Goal: Task Accomplishment & Management: Complete application form

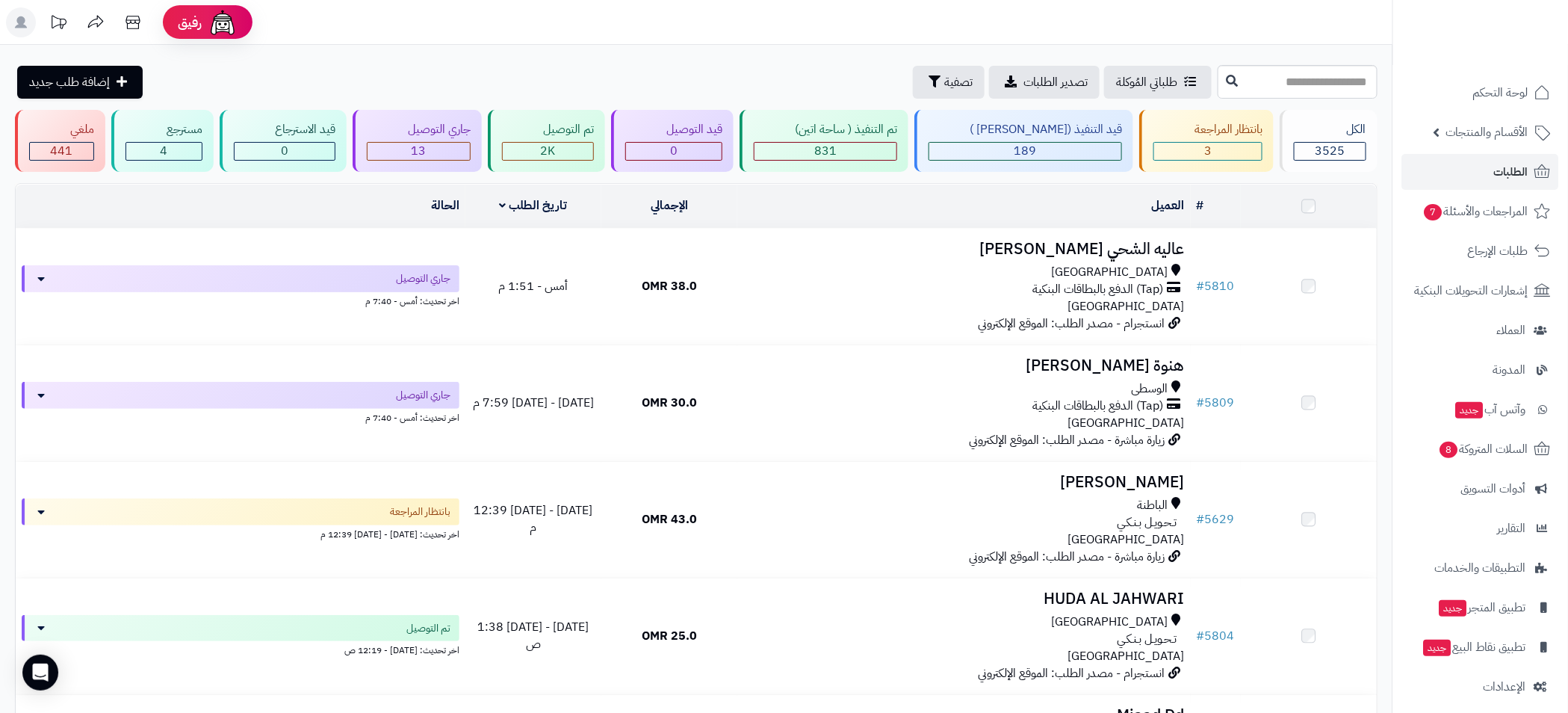
click at [1504, 167] on span "الطلبات" at bounding box center [1511, 172] width 35 height 21
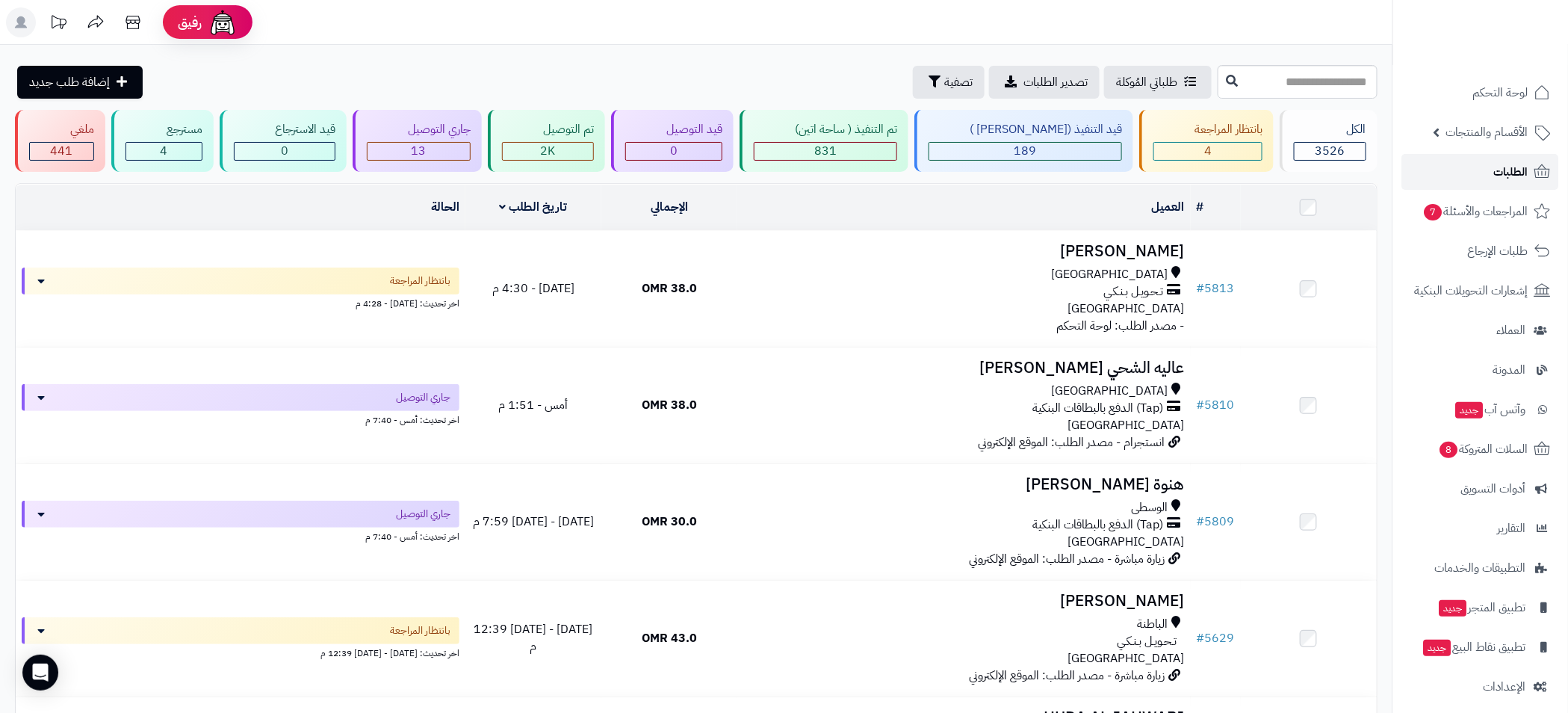
click at [1502, 181] on span "الطلبات" at bounding box center [1511, 172] width 35 height 21
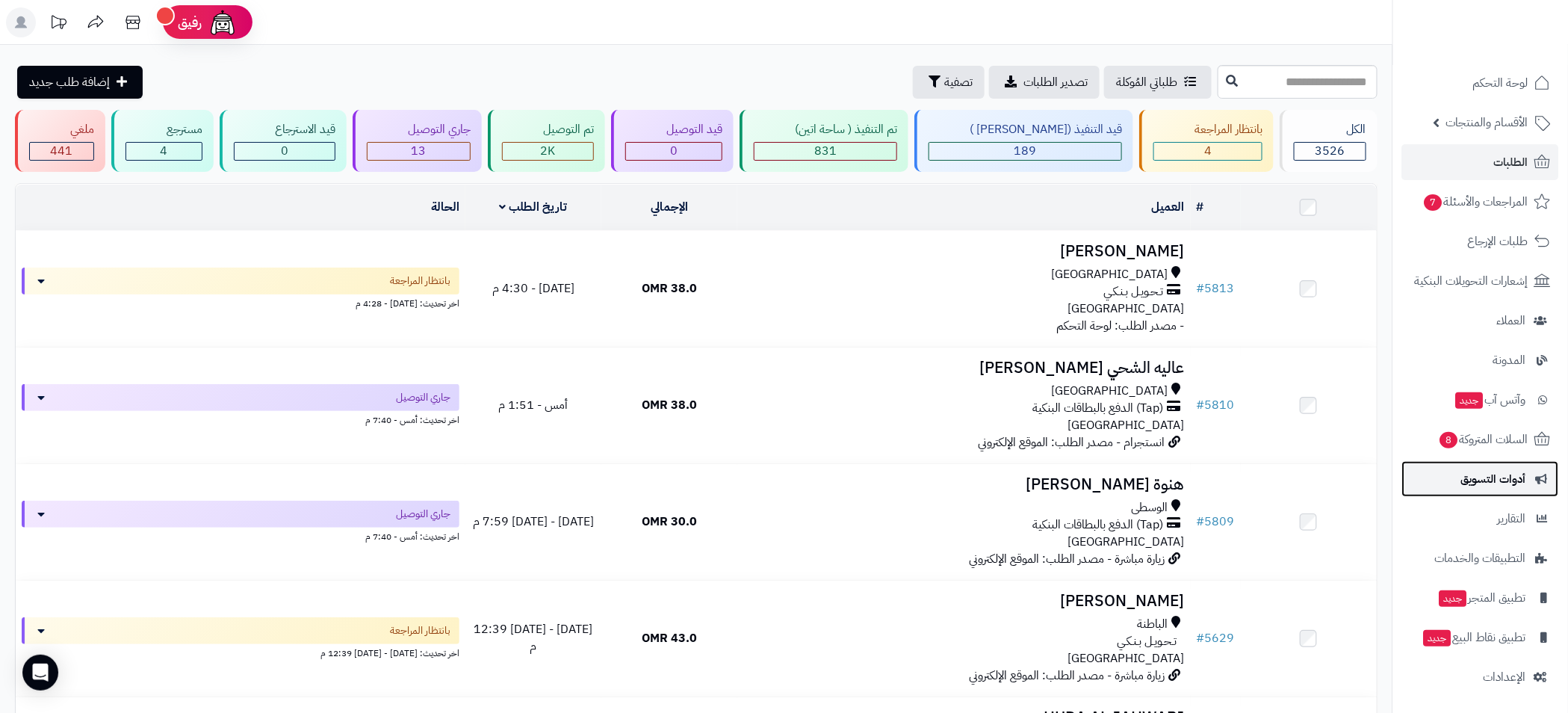
click at [1491, 474] on span "أدوات التسويق" at bounding box center [1494, 479] width 65 height 21
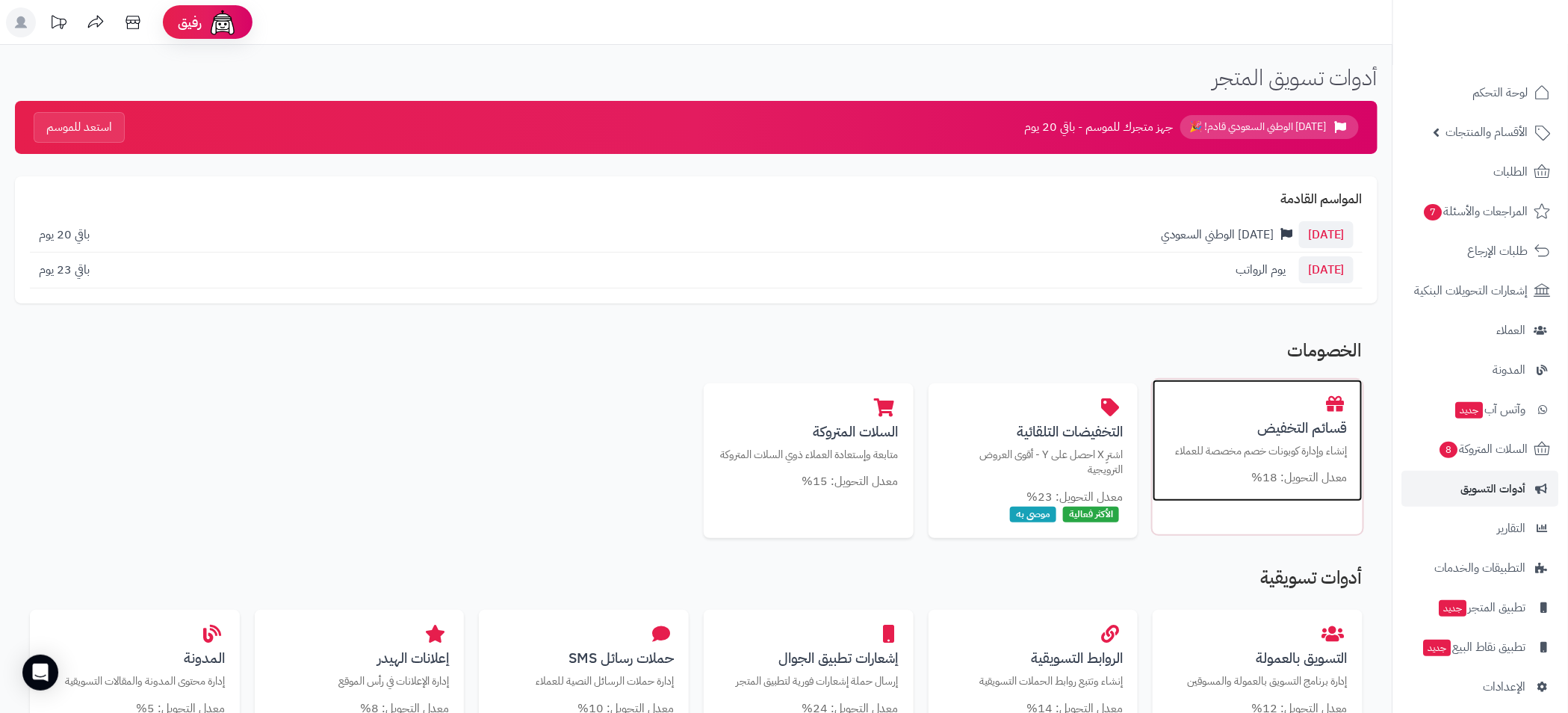
click at [1244, 440] on div "قسائم التخفيض إنشاء وإدارة كوبونات خصم مخصصة للعملاء معدل التحويل: 18%" at bounding box center [1258, 441] width 210 height 123
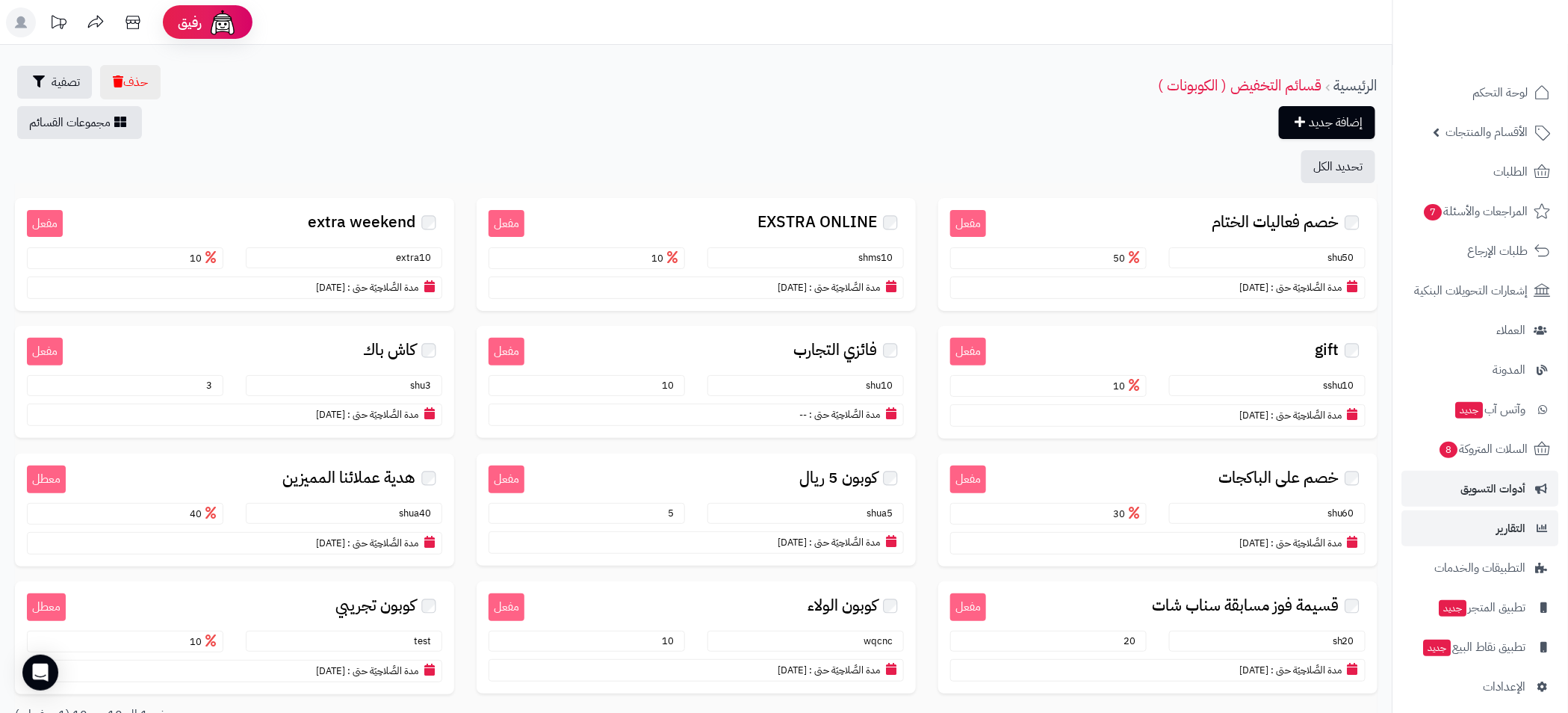
scroll to position [10, 0]
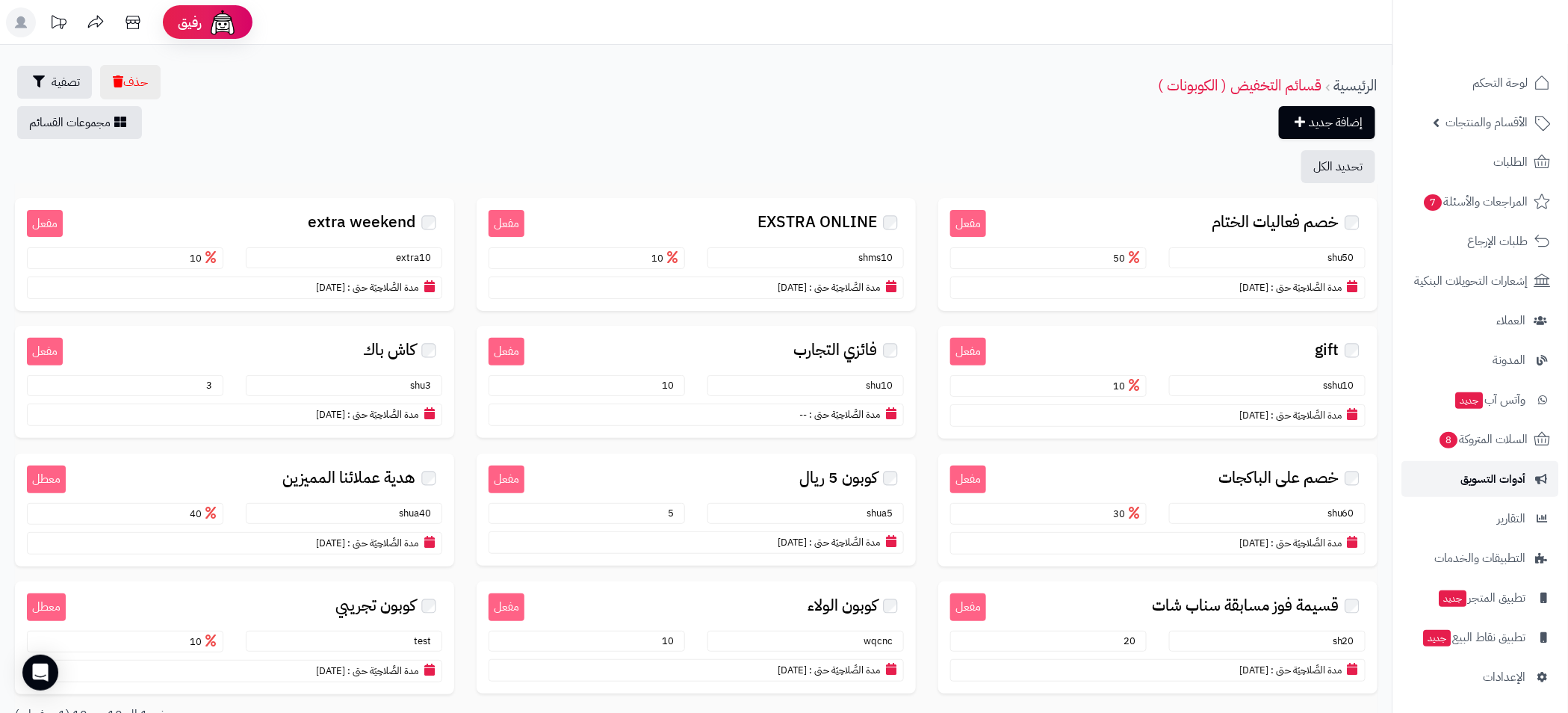
click at [1509, 474] on span "أدوات التسويق" at bounding box center [1494, 479] width 65 height 21
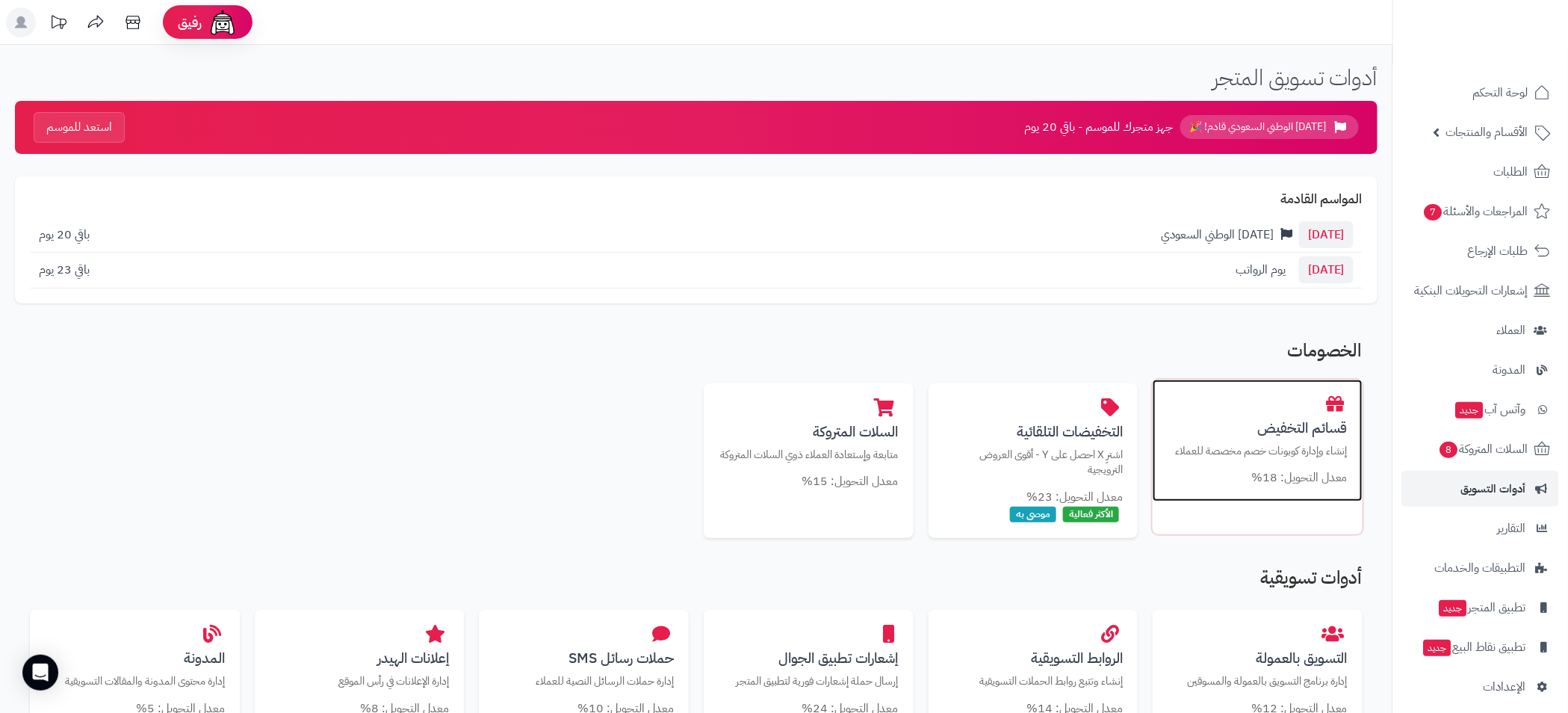
click at [1283, 455] on p "إنشاء وإدارة كوبونات خصم مخصصة للعملاء" at bounding box center [1257, 451] width 180 height 15
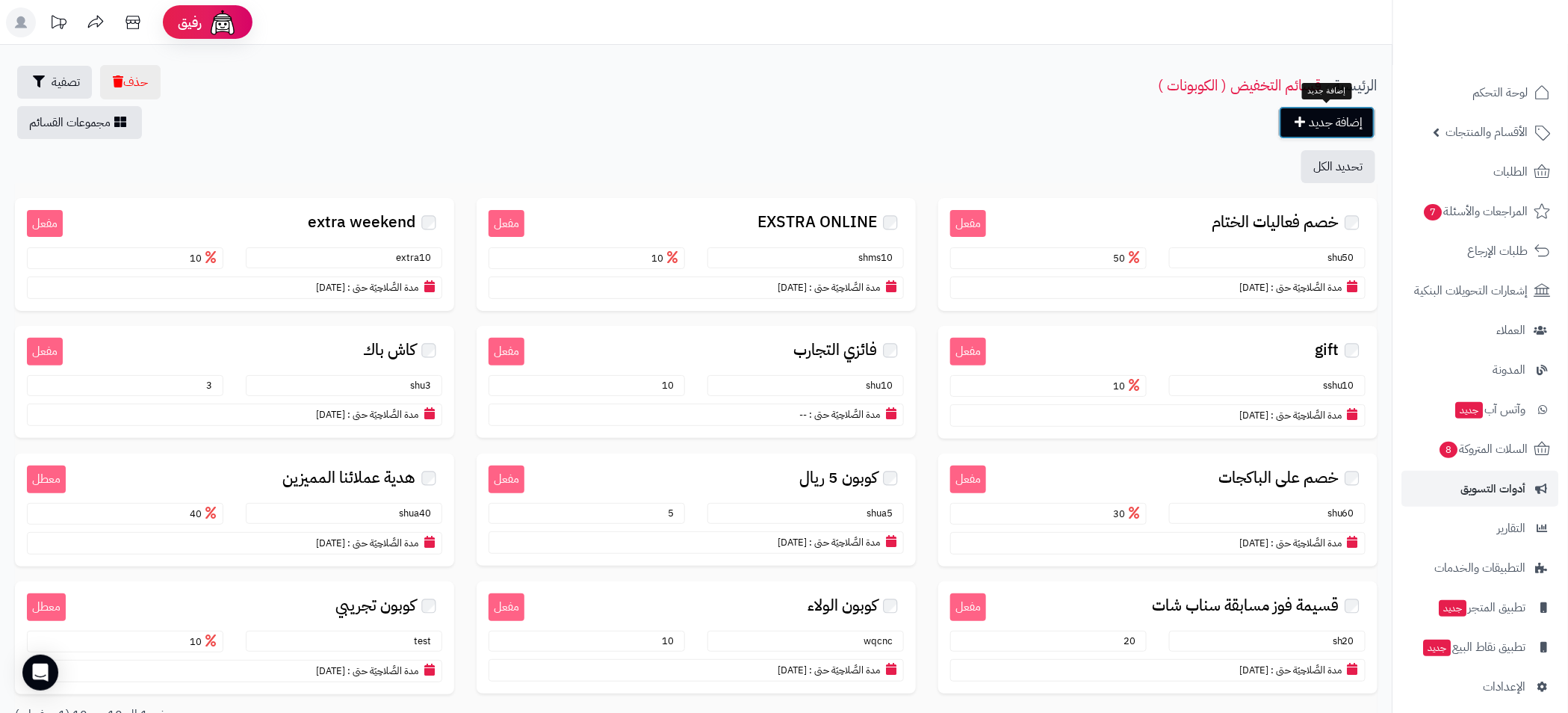
click at [1325, 118] on link "إضافة جديد" at bounding box center [1328, 123] width 97 height 33
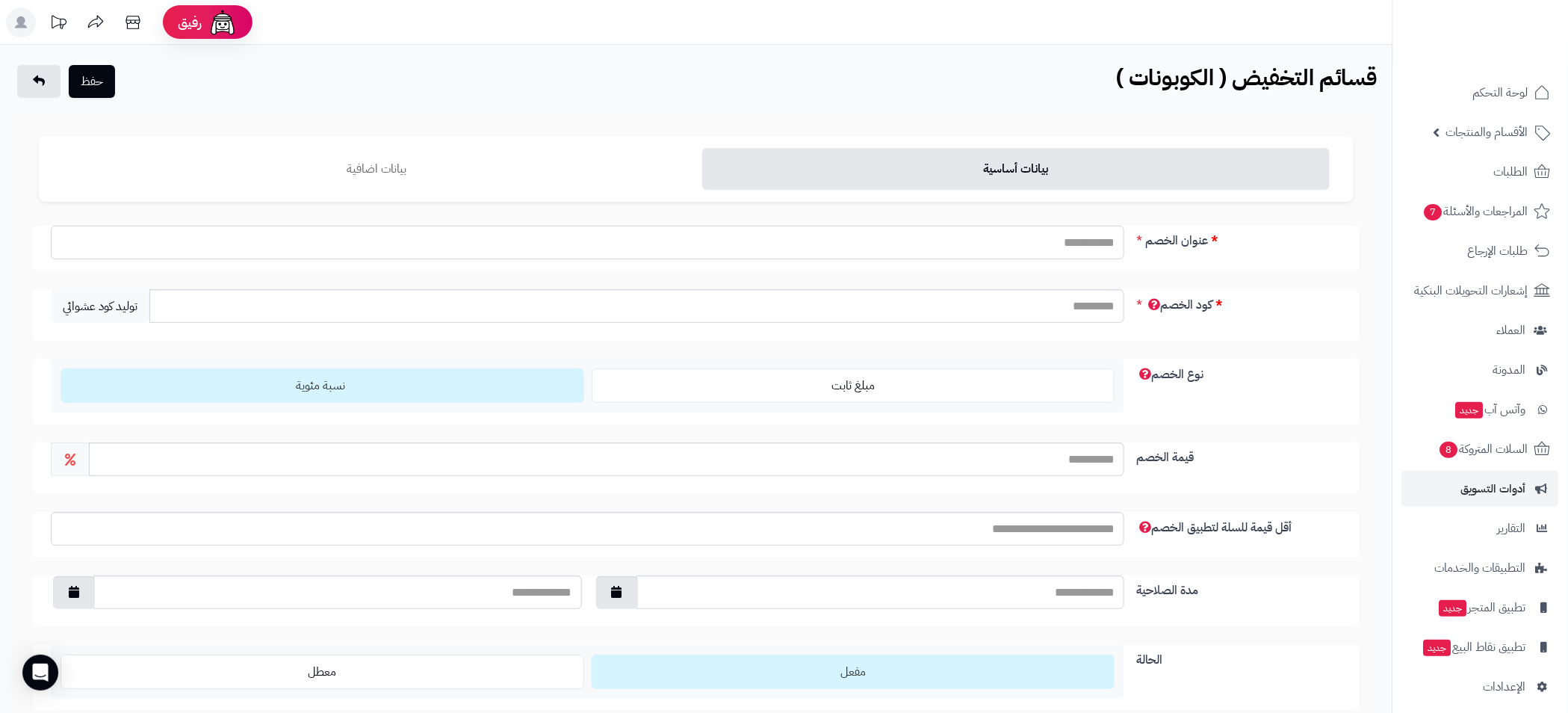
click at [1096, 244] on input "عنوان الخصم" at bounding box center [588, 243] width 1074 height 34
type input "*"
type input "**********"
click at [1088, 306] on input "كود الخصم" at bounding box center [636, 306] width 975 height 34
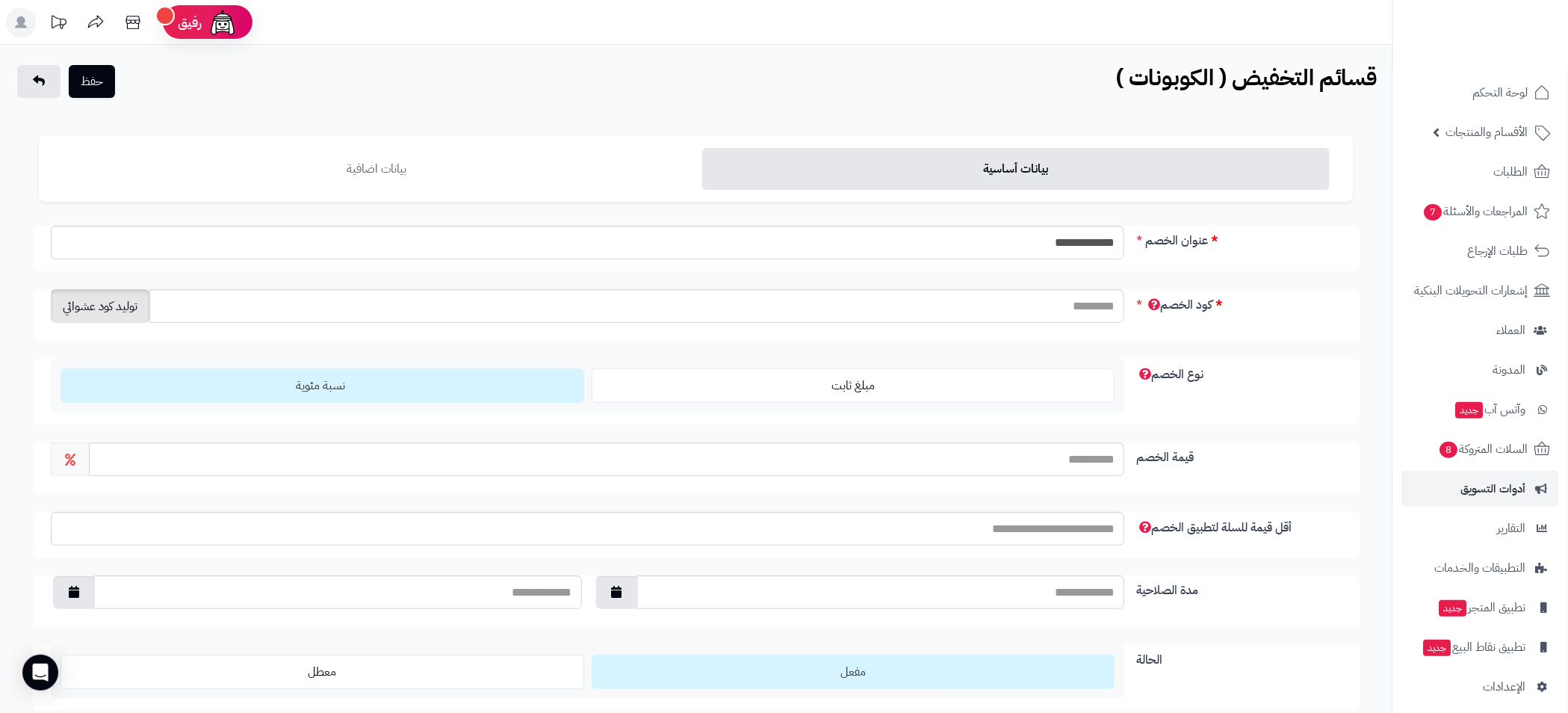
click at [114, 315] on span "توليد كود عشوائي" at bounding box center [100, 306] width 98 height 34
click at [109, 313] on span "توليد كود عشوائي" at bounding box center [100, 306] width 98 height 34
click at [113, 303] on span "توليد كود عشوائي" at bounding box center [100, 306] width 98 height 34
click at [114, 301] on span "توليد كود عشوائي" at bounding box center [100, 306] width 98 height 34
click at [115, 298] on span "توليد كود عشوائي" at bounding box center [100, 306] width 98 height 34
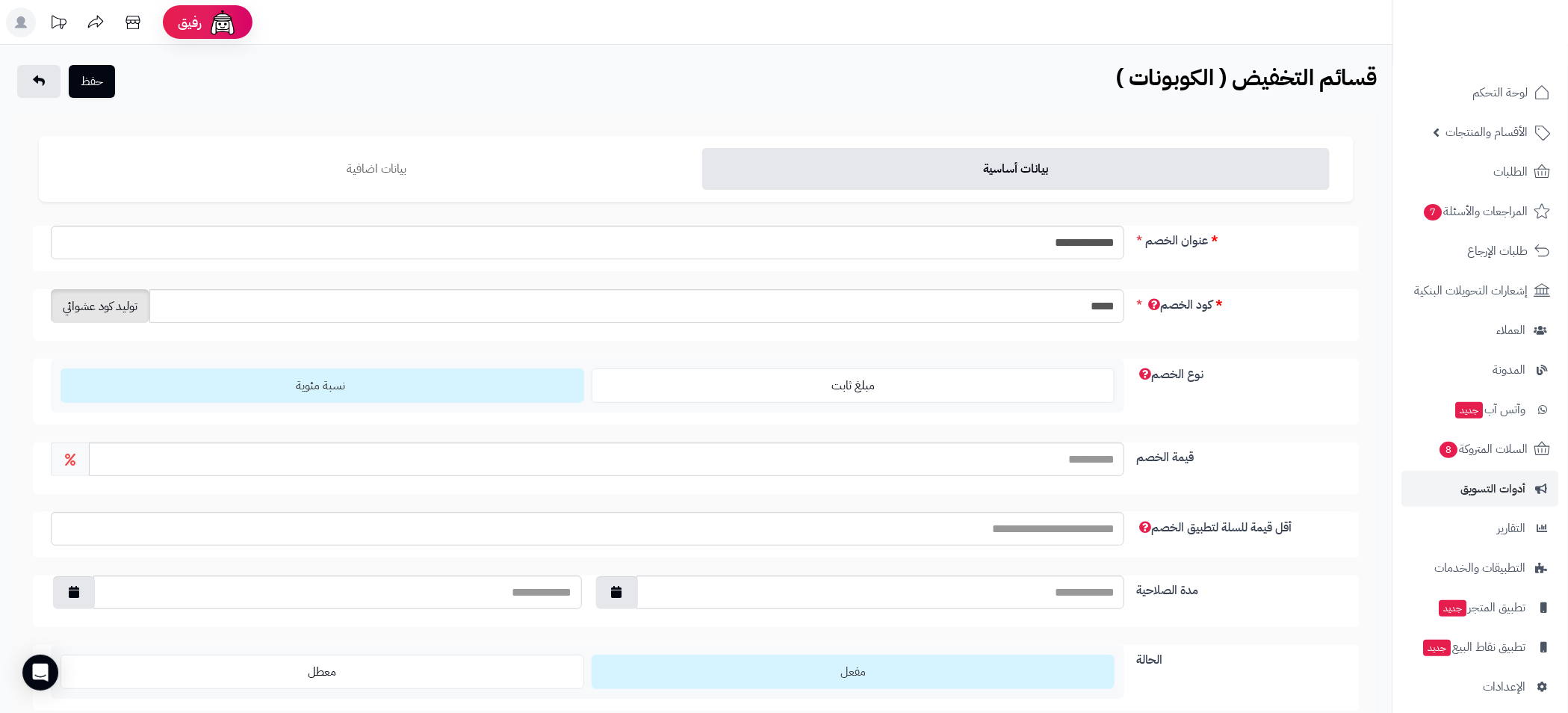
click at [115, 298] on span "توليد كود عشوائي" at bounding box center [100, 306] width 98 height 34
click at [1096, 314] on input "*****" at bounding box center [636, 306] width 975 height 34
type input "*"
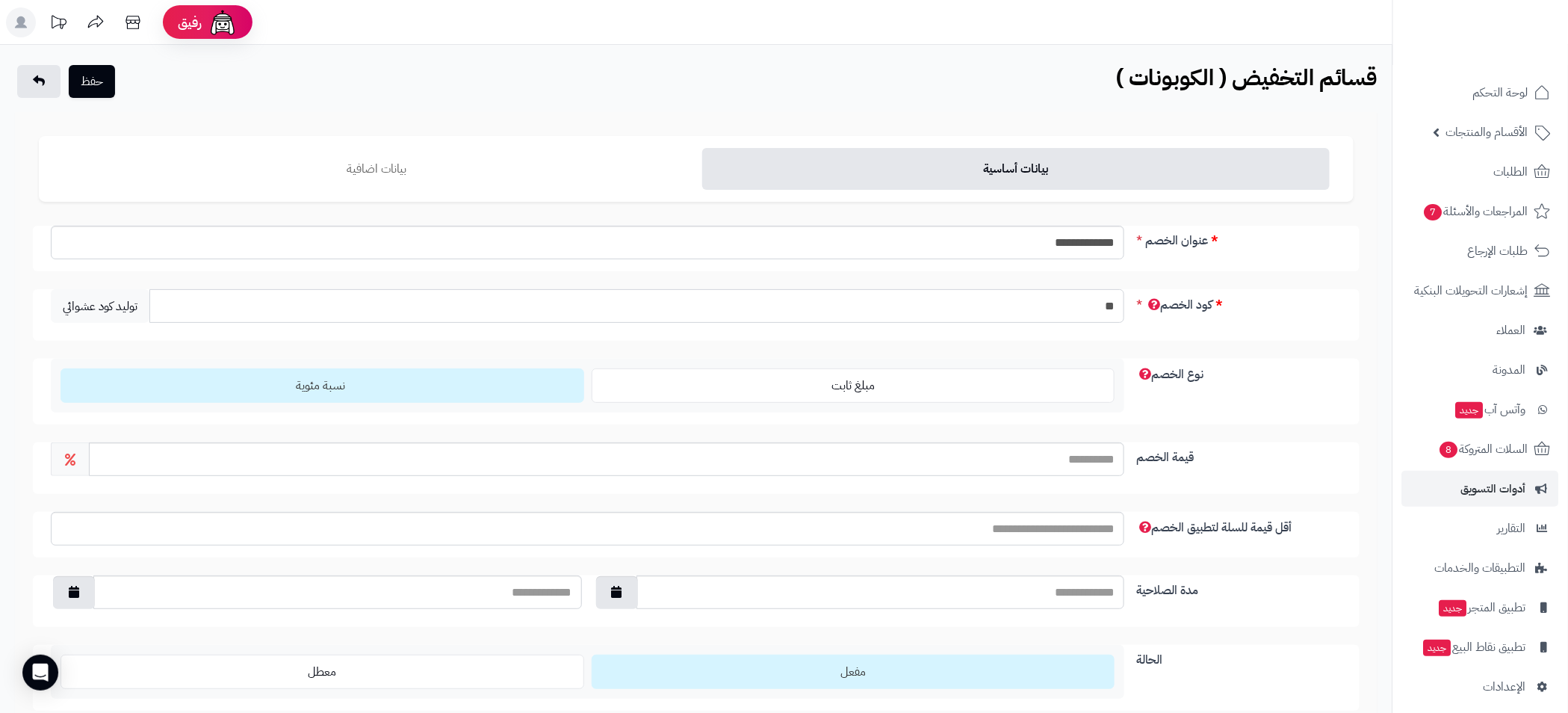
type input "*"
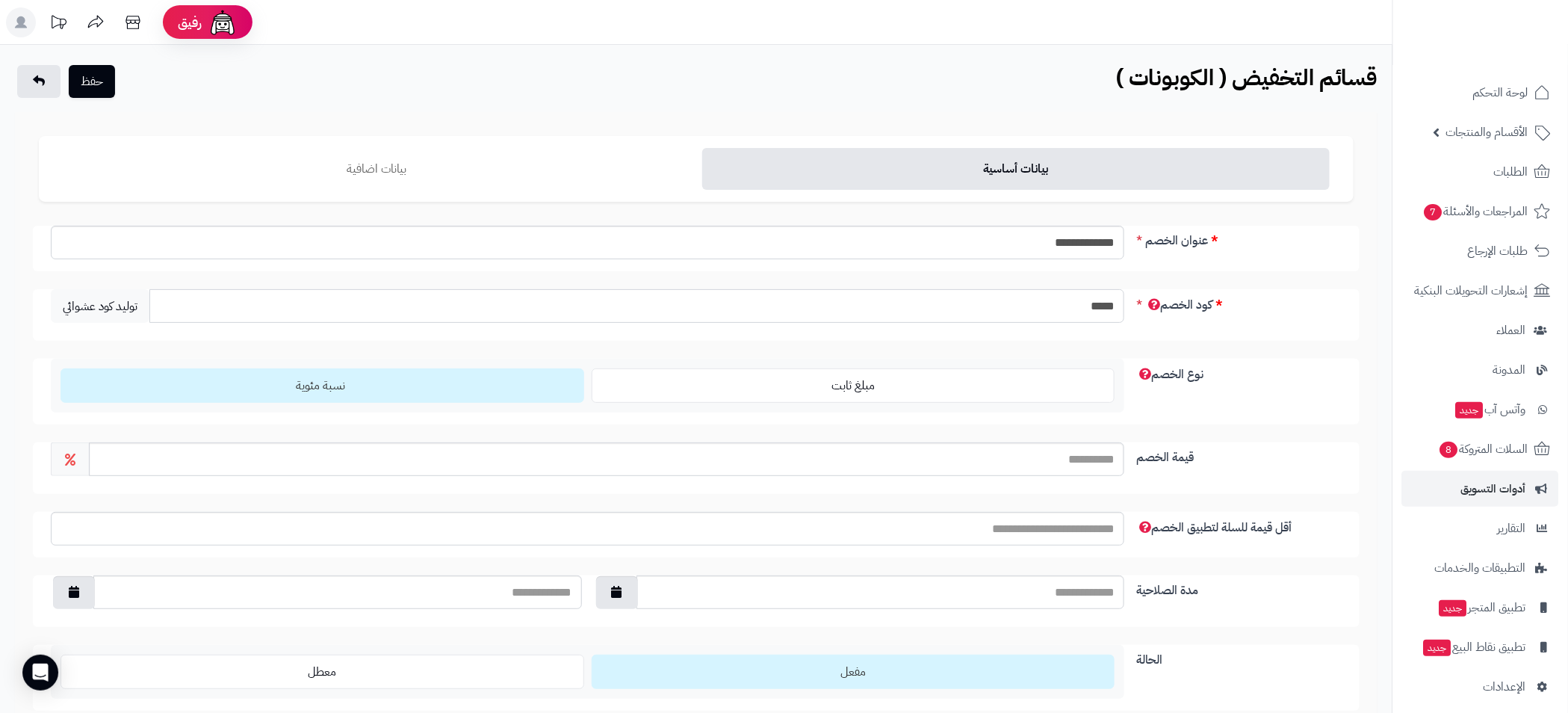
type input "*****"
click at [1092, 458] on input "قيمة الخصم" at bounding box center [606, 460] width 1035 height 34
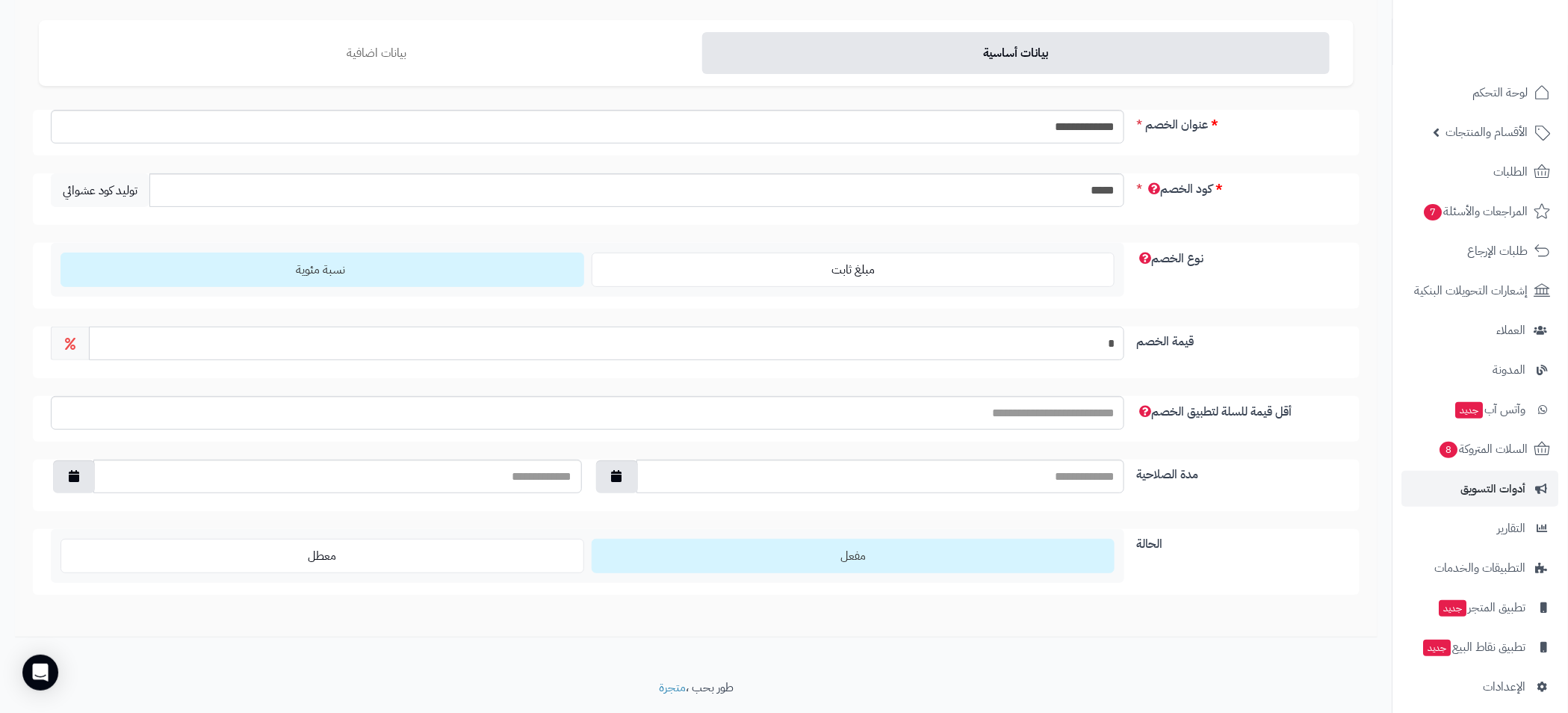
scroll to position [156, 0]
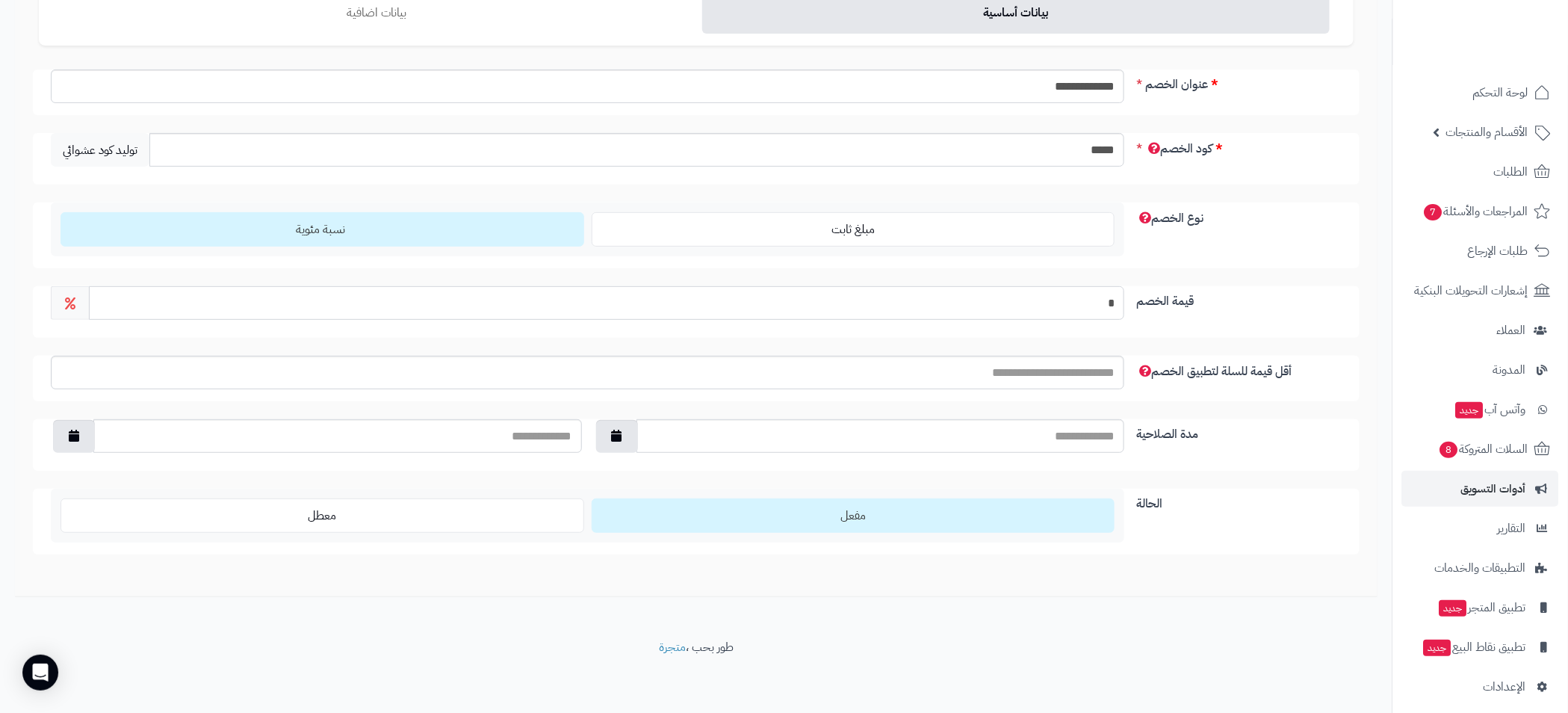
type input "*"
click at [1096, 377] on input "أقل قيمة للسلة لتطبيق الخصم" at bounding box center [588, 373] width 1074 height 34
type input "**"
click at [1241, 446] on div "مدة الصلاحية" at bounding box center [697, 445] width 1327 height 52
click at [621, 433] on icon "button" at bounding box center [617, 435] width 10 height 12
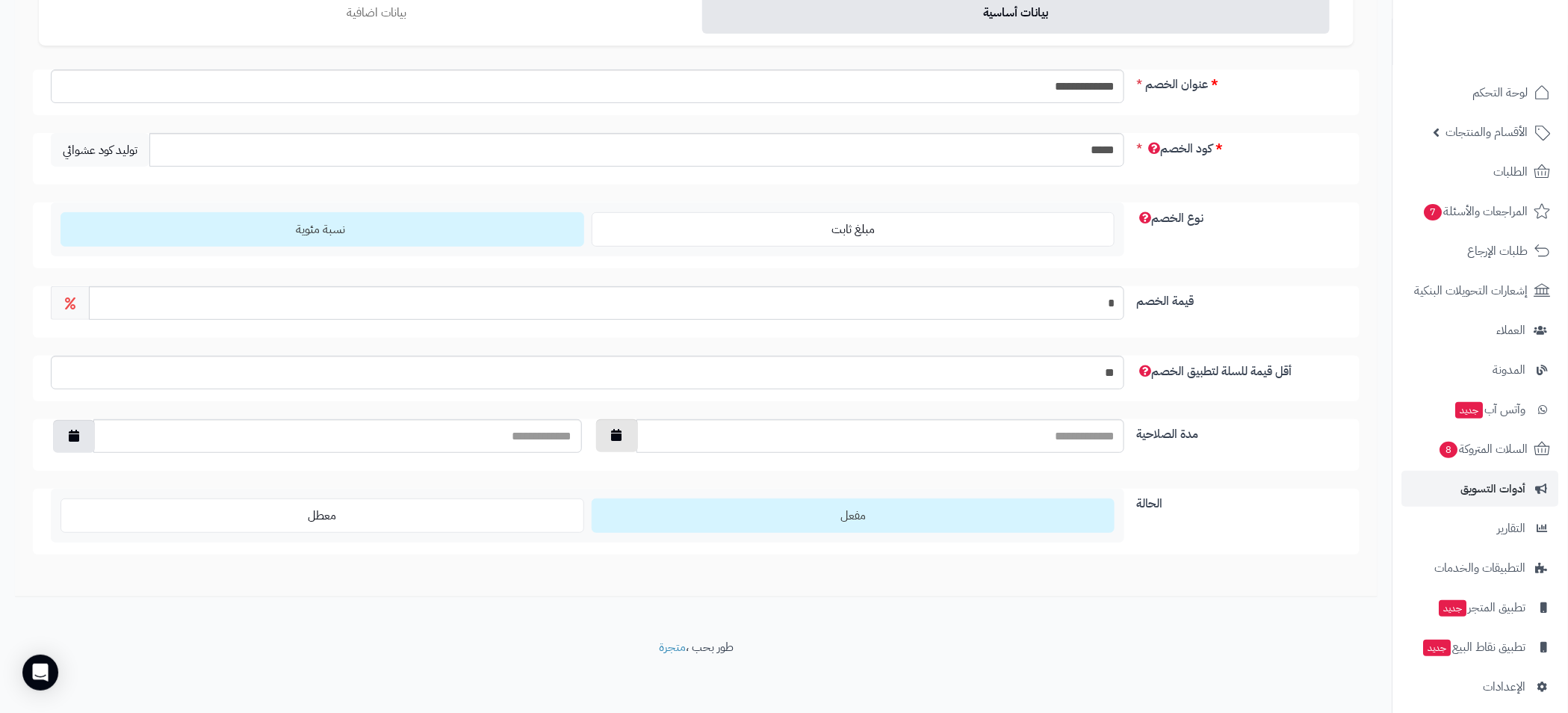
type input "**********"
click at [72, 429] on icon "button" at bounding box center [73, 435] width 10 height 12
click at [62, 468] on th "›" at bounding box center [64, 470] width 27 height 23
click at [95, 603] on td "31" at bounding box center [90, 605] width 27 height 23
type input "**********"
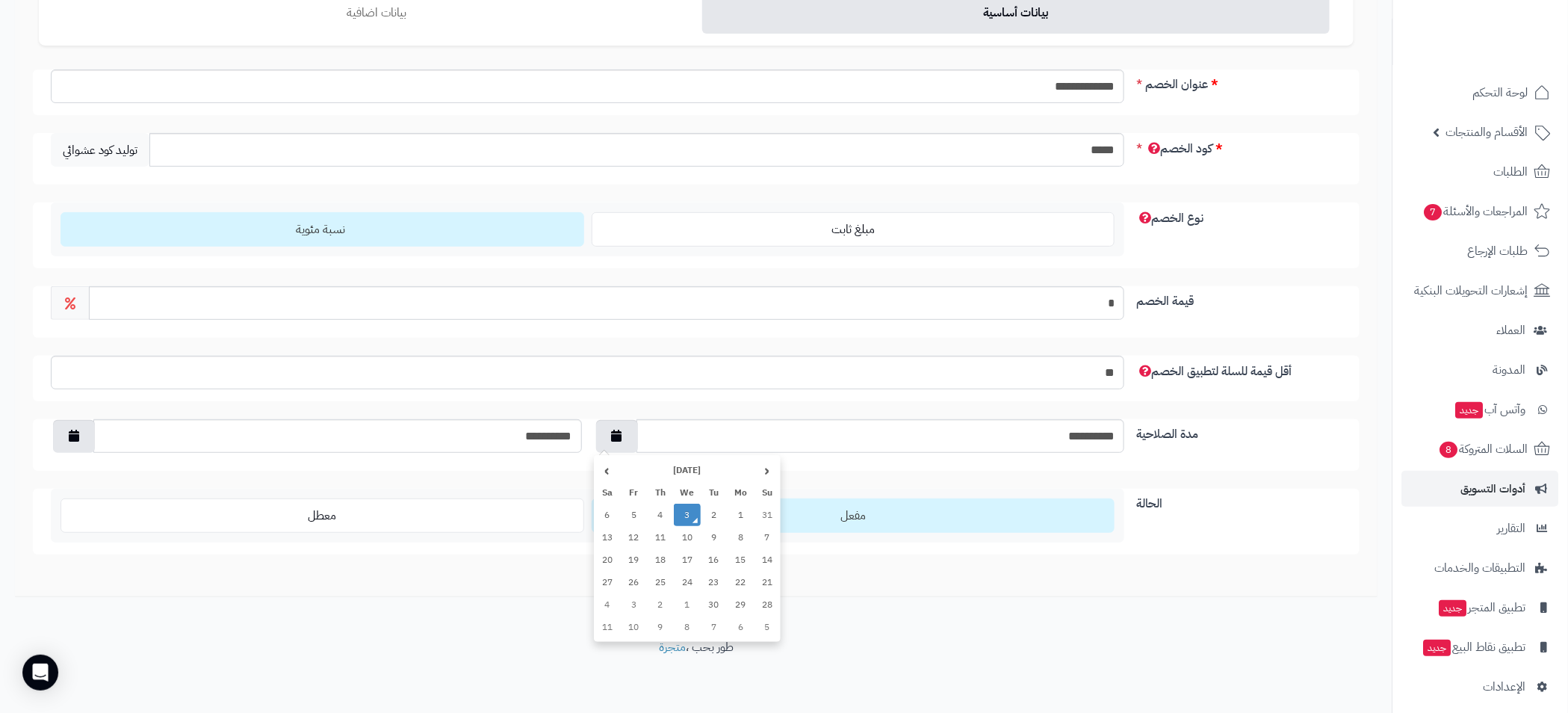
click at [688, 516] on td "3" at bounding box center [687, 515] width 27 height 23
click at [899, 514] on label "مفعل" at bounding box center [854, 515] width 524 height 35
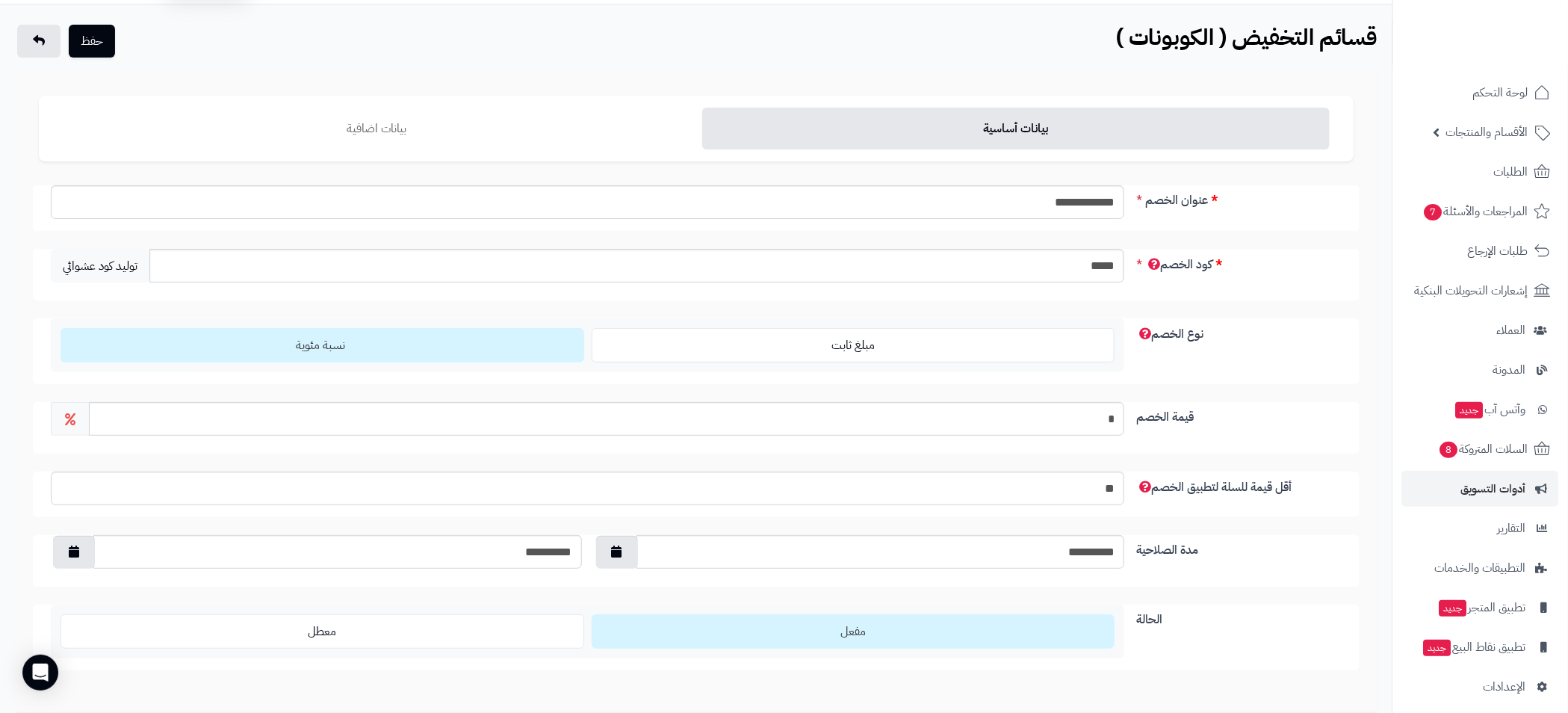
scroll to position [0, 0]
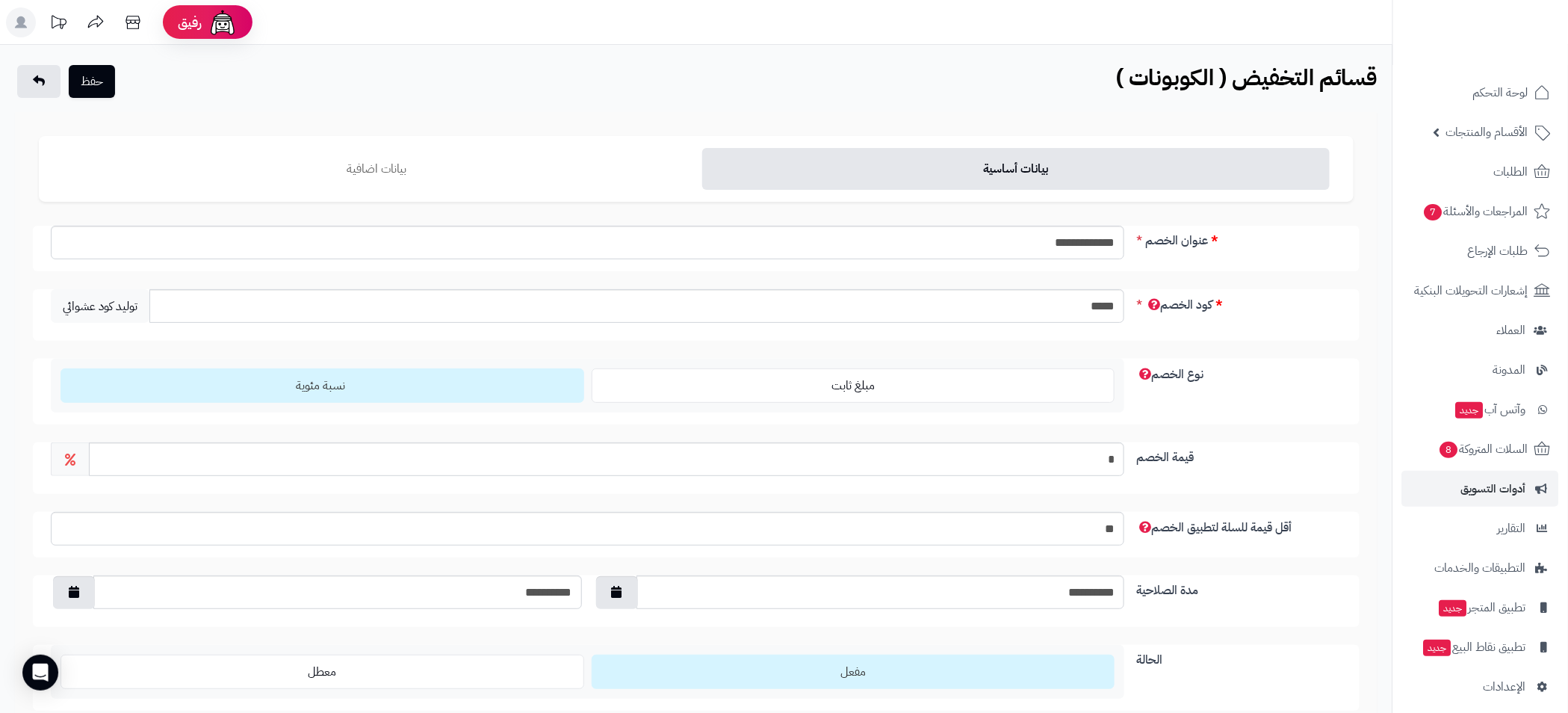
click at [533, 145] on ul "بيانات أساسية بيانات اضافية" at bounding box center [696, 169] width 1315 height 66
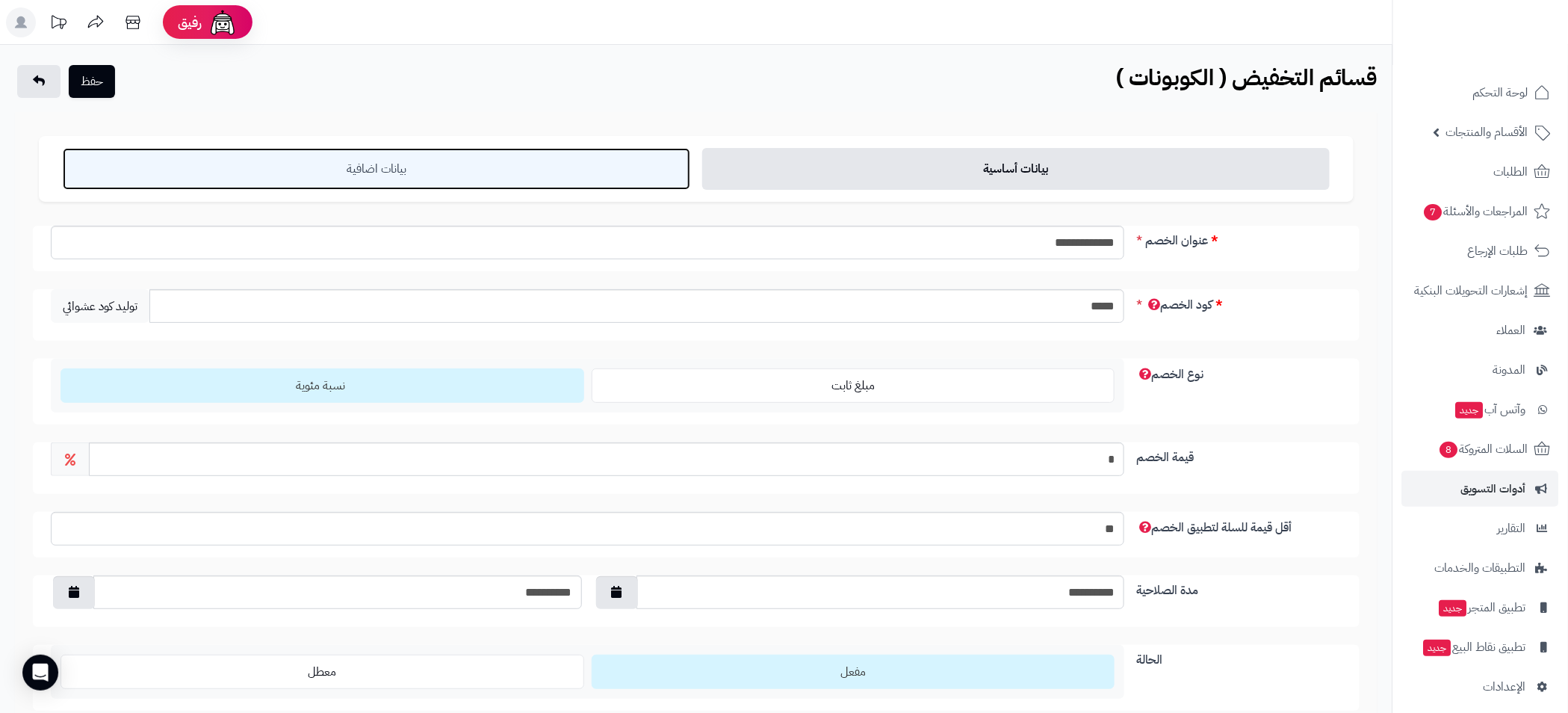
click at [581, 159] on link "بيانات اضافية" at bounding box center [376, 169] width 627 height 42
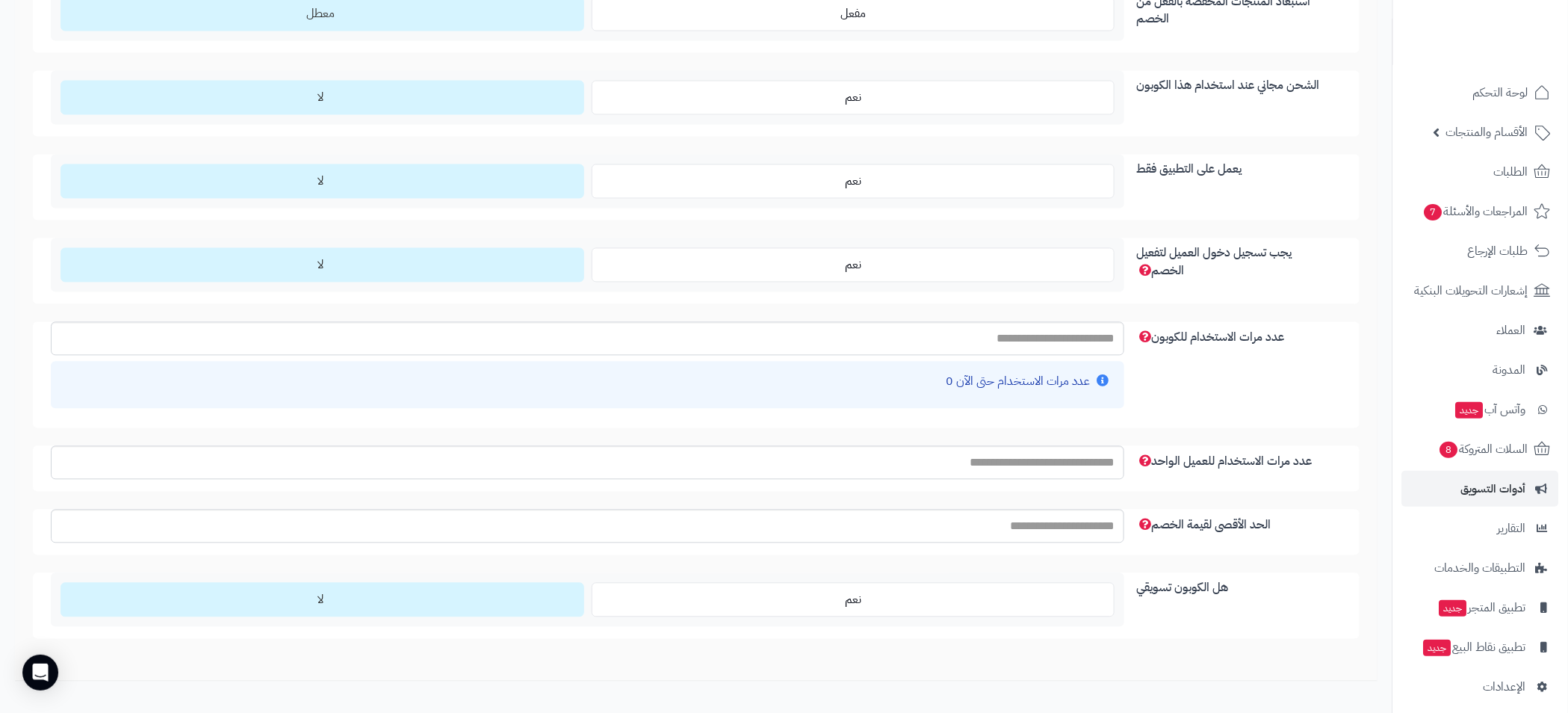
scroll to position [1345, 0]
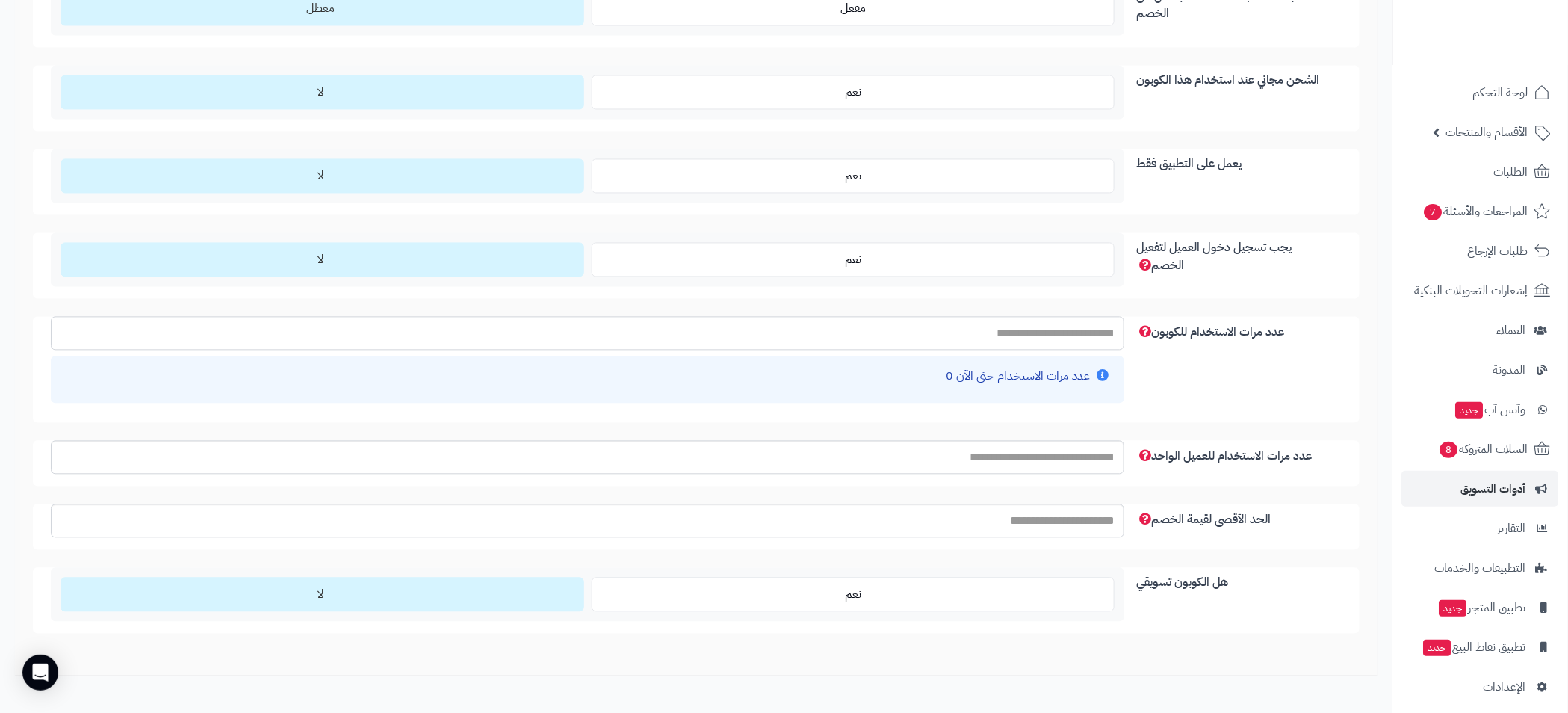
click at [1088, 331] on input "عدد مرات الاستخدام للكوبون" at bounding box center [588, 333] width 1074 height 34
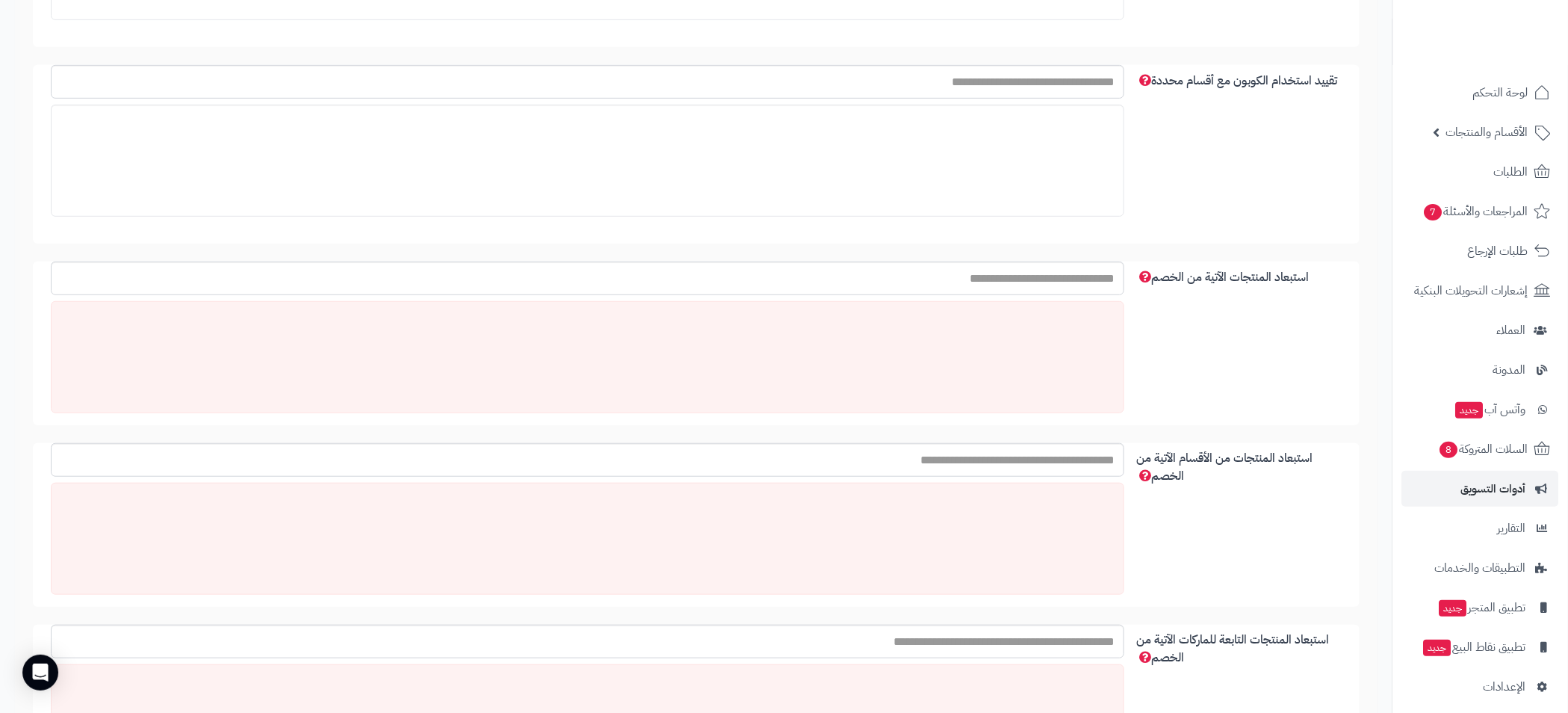
scroll to position [0, 0]
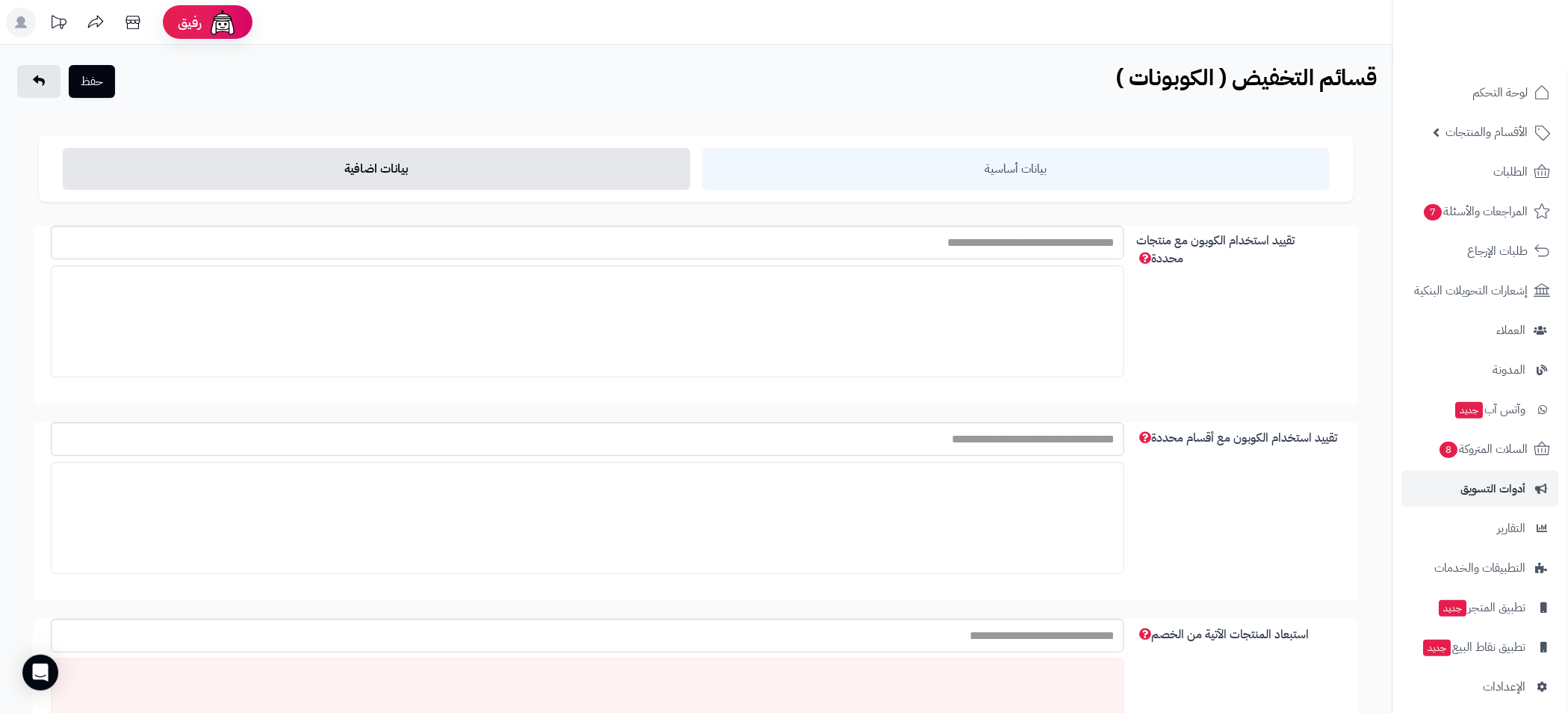
type input "*"
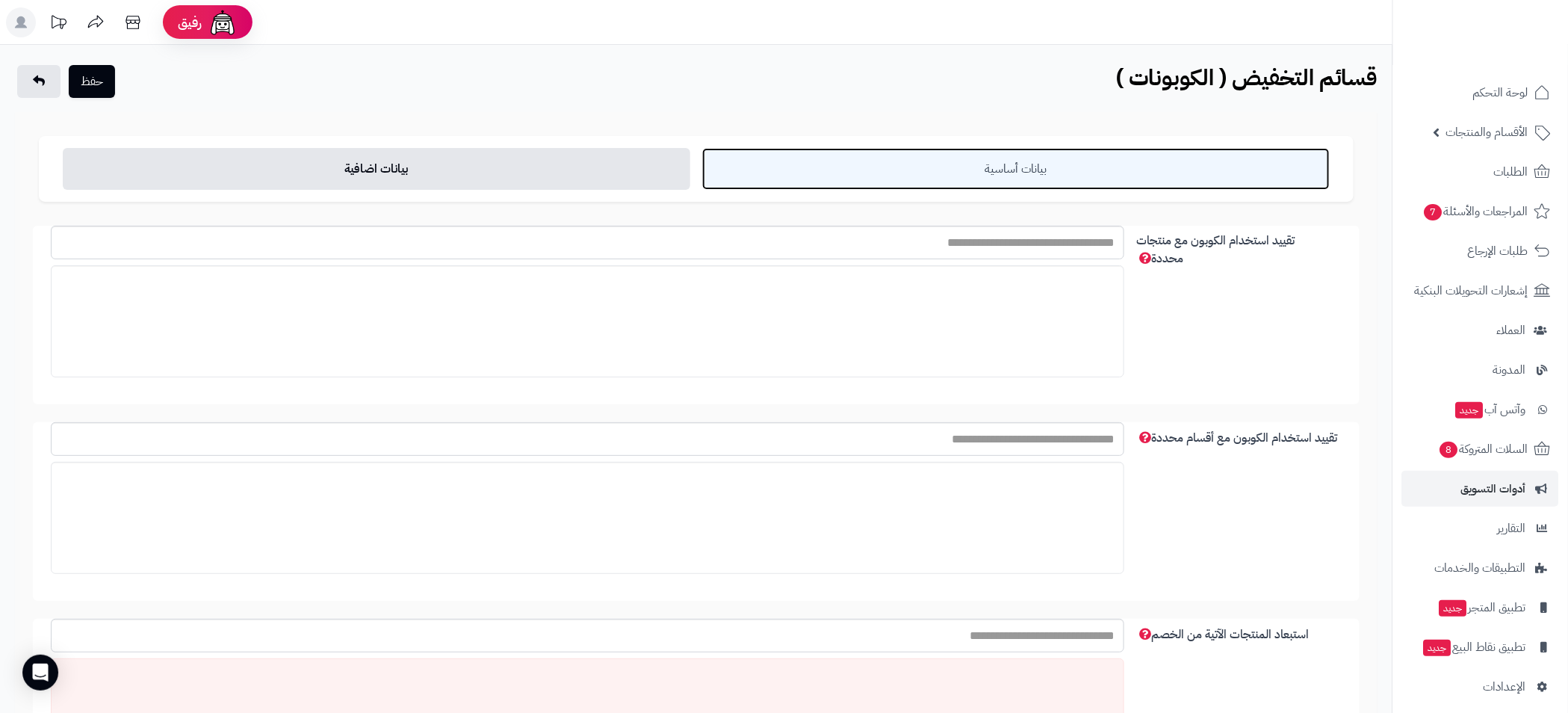
click at [1015, 178] on link "بيانات أساسية" at bounding box center [1016, 169] width 627 height 42
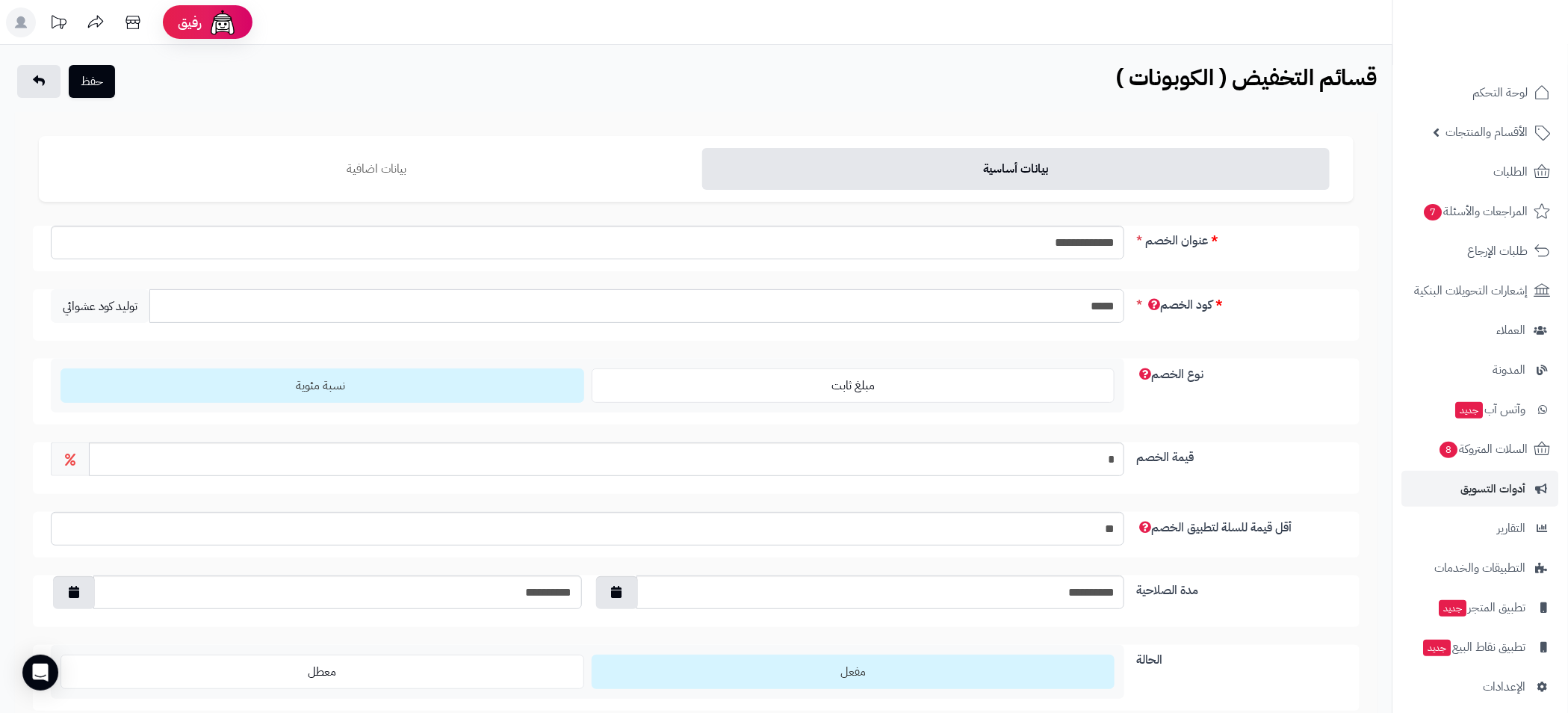
click at [1080, 320] on input "*****" at bounding box center [636, 306] width 975 height 34
click at [76, 80] on button "حفظ" at bounding box center [91, 81] width 46 height 33
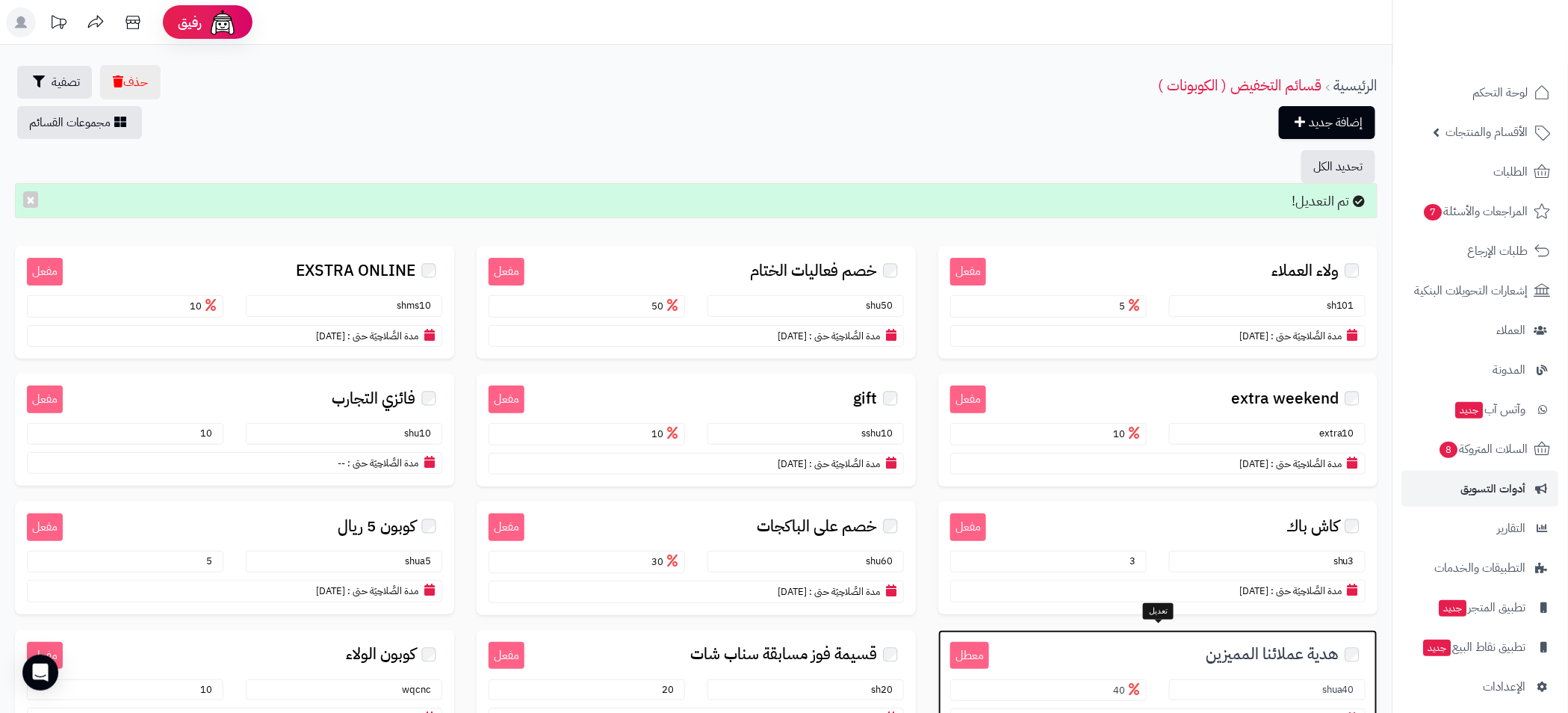
click at [992, 709] on section "مدة الصَّلاحِيَة حتى : [DATE]" at bounding box center [1158, 720] width 415 height 23
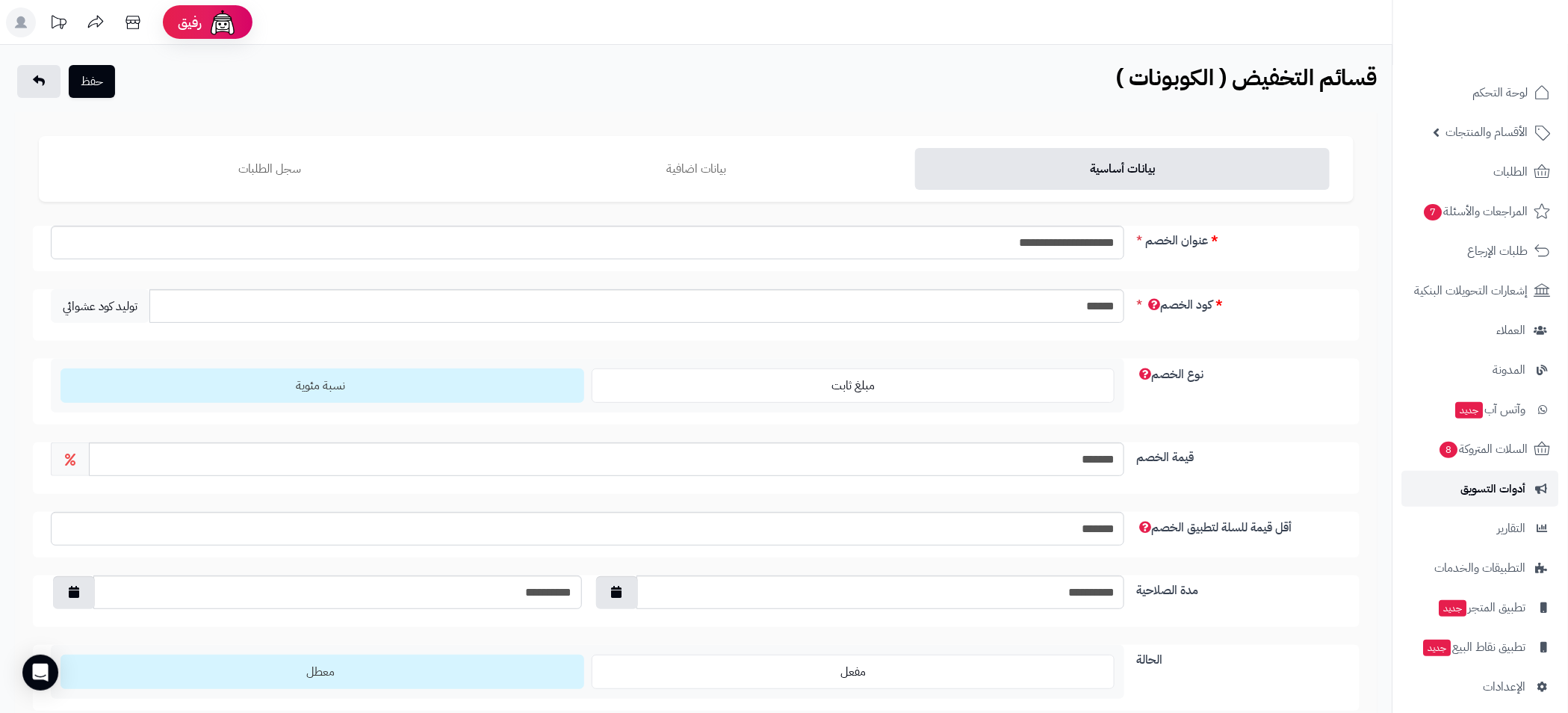
click at [1503, 488] on span "أدوات التسويق" at bounding box center [1494, 489] width 65 height 21
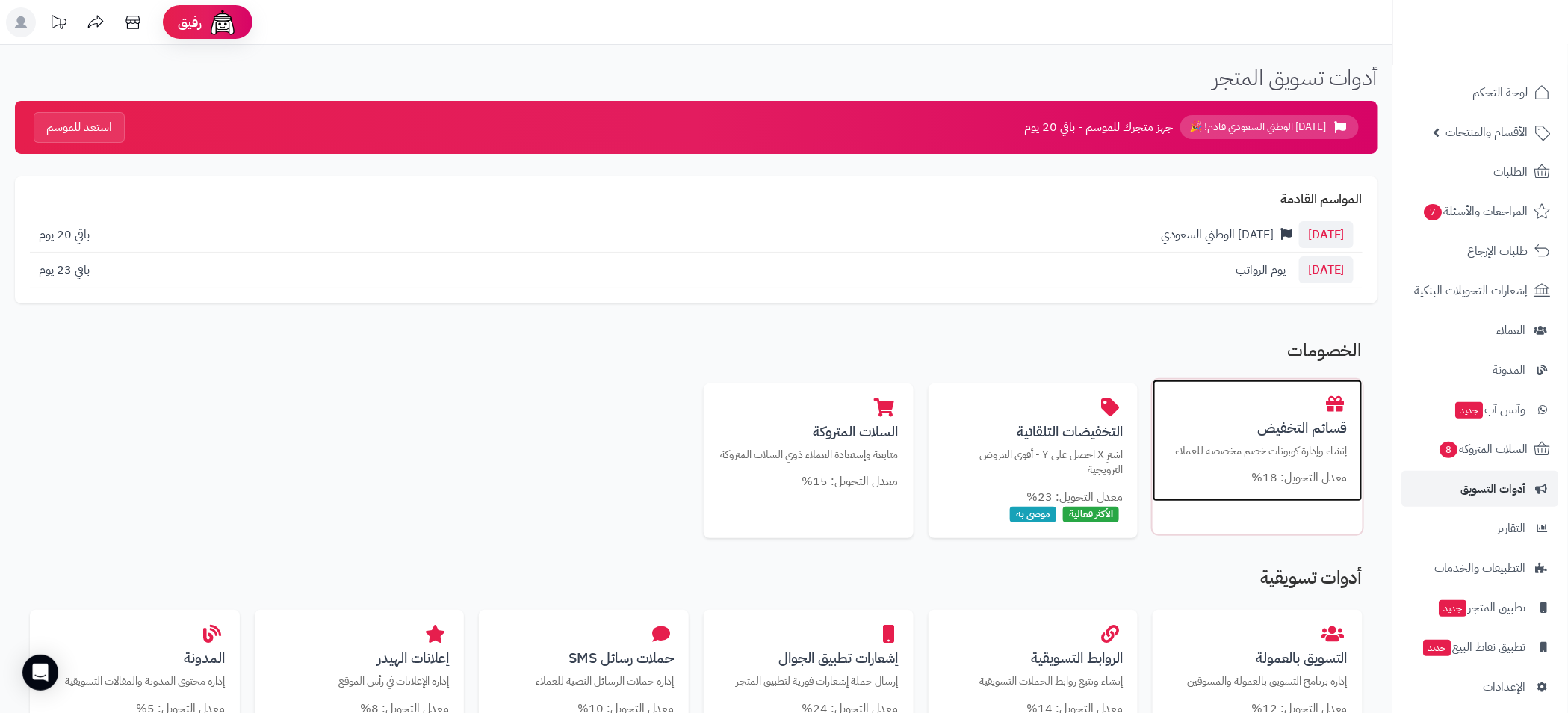
click at [1261, 423] on h3 "قسائم التخفيض" at bounding box center [1257, 427] width 180 height 15
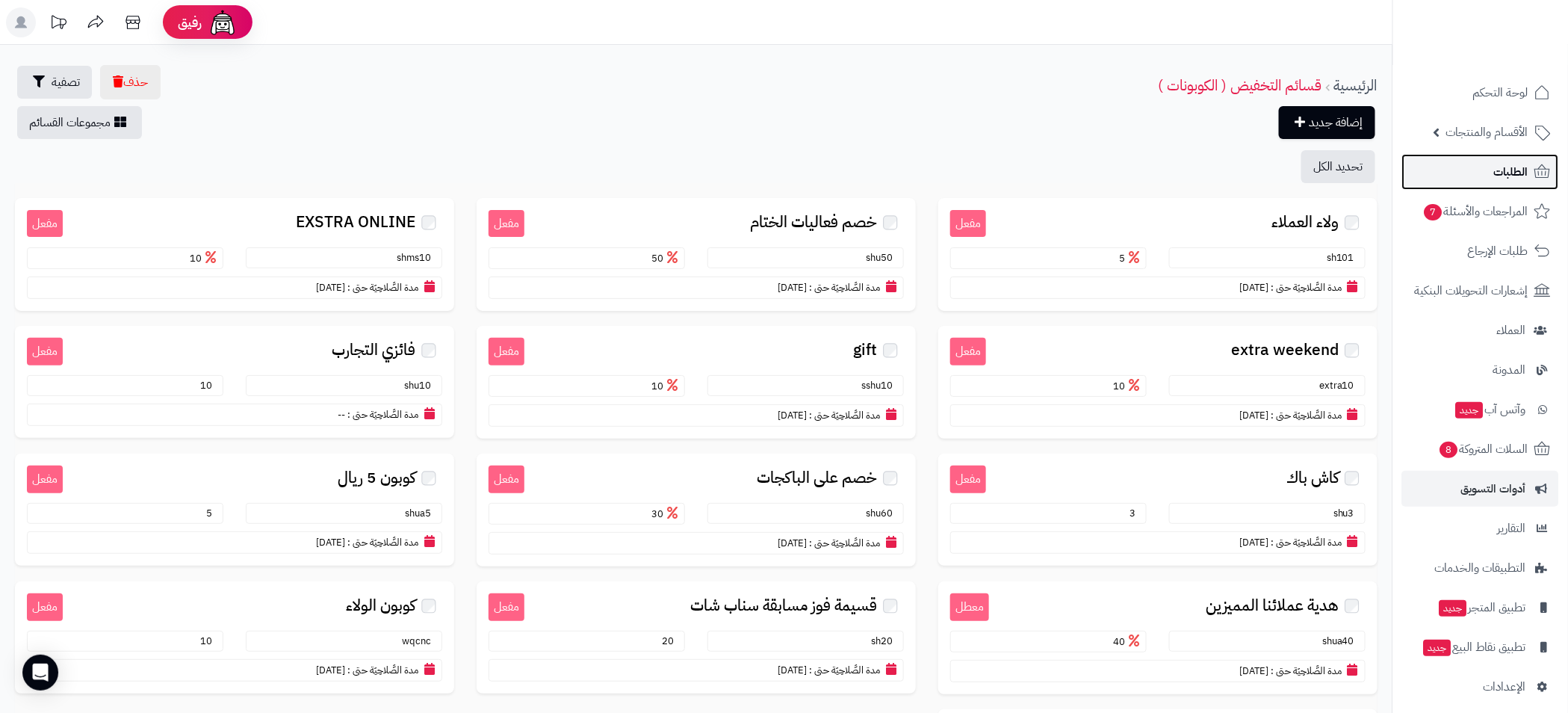
click at [1502, 173] on span "الطلبات" at bounding box center [1511, 172] width 35 height 21
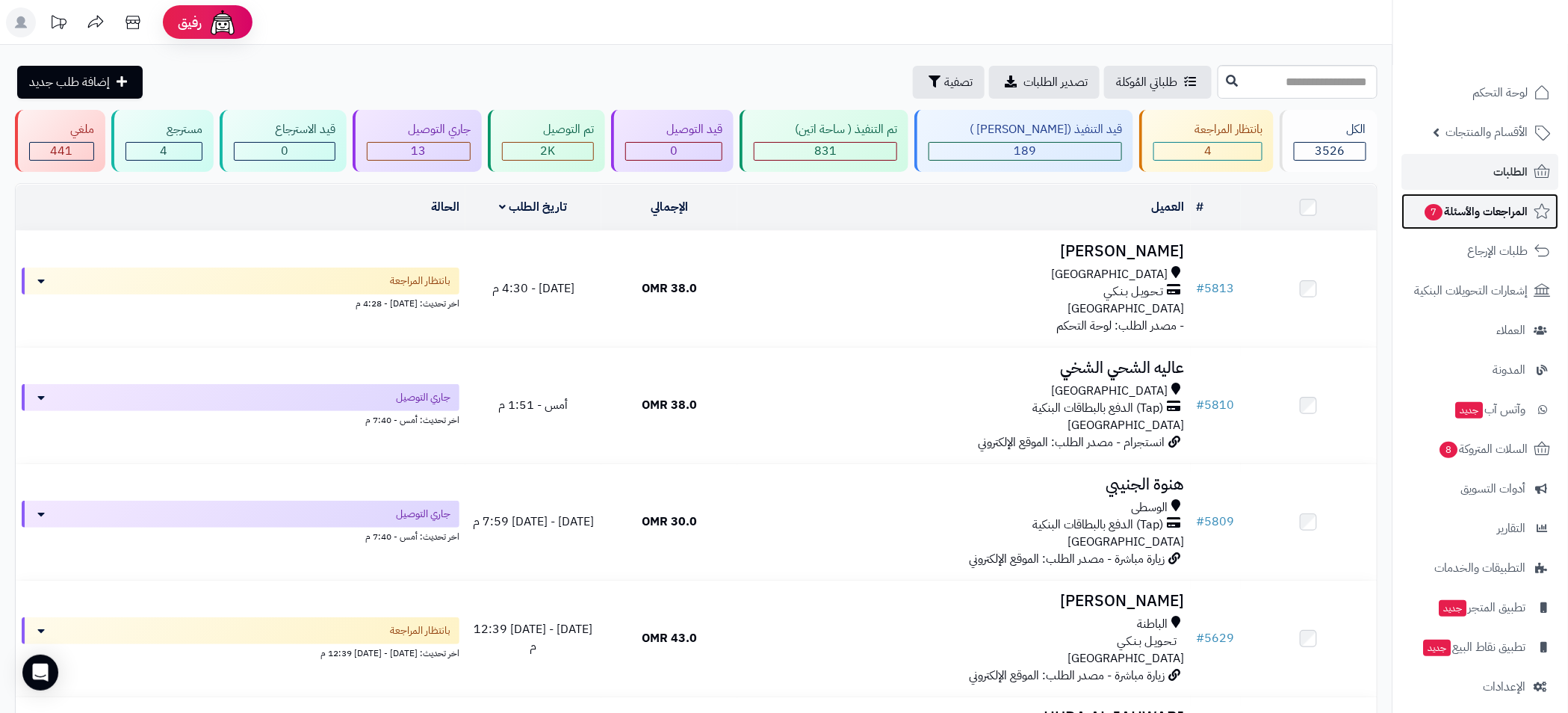
click at [1504, 204] on span "المراجعات والأسئلة 7" at bounding box center [1476, 211] width 105 height 21
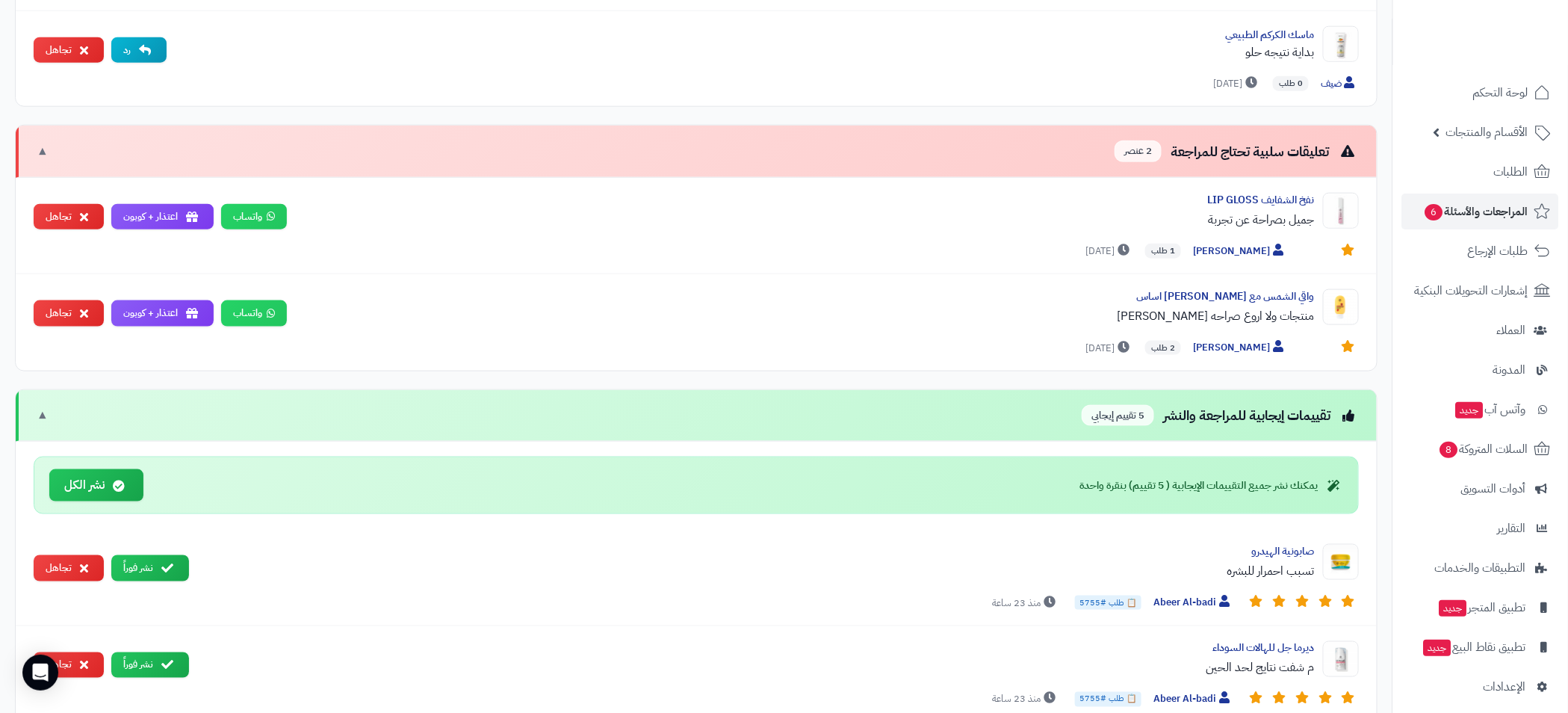
scroll to position [1008, 0]
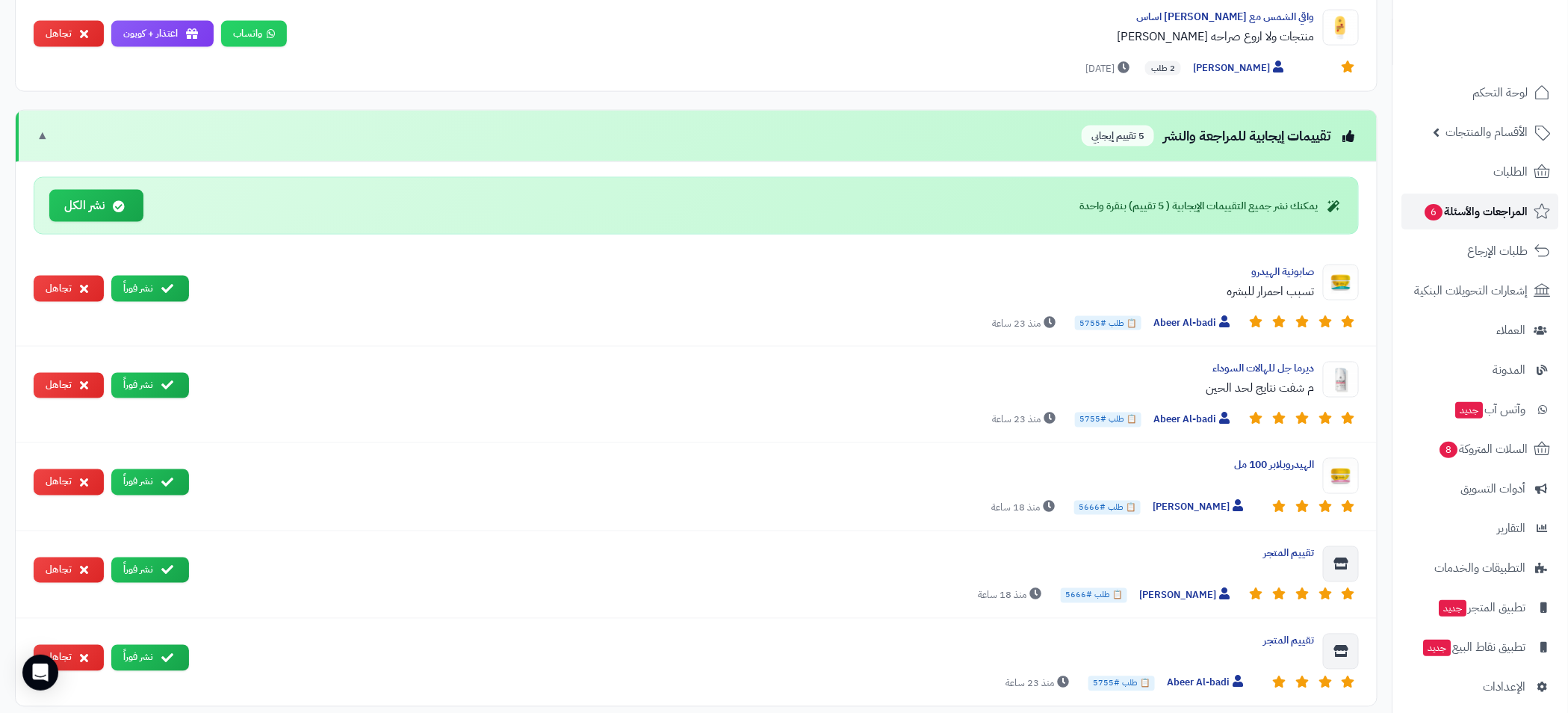
click at [1493, 216] on span "المراجعات والأسئلة 6" at bounding box center [1476, 211] width 105 height 21
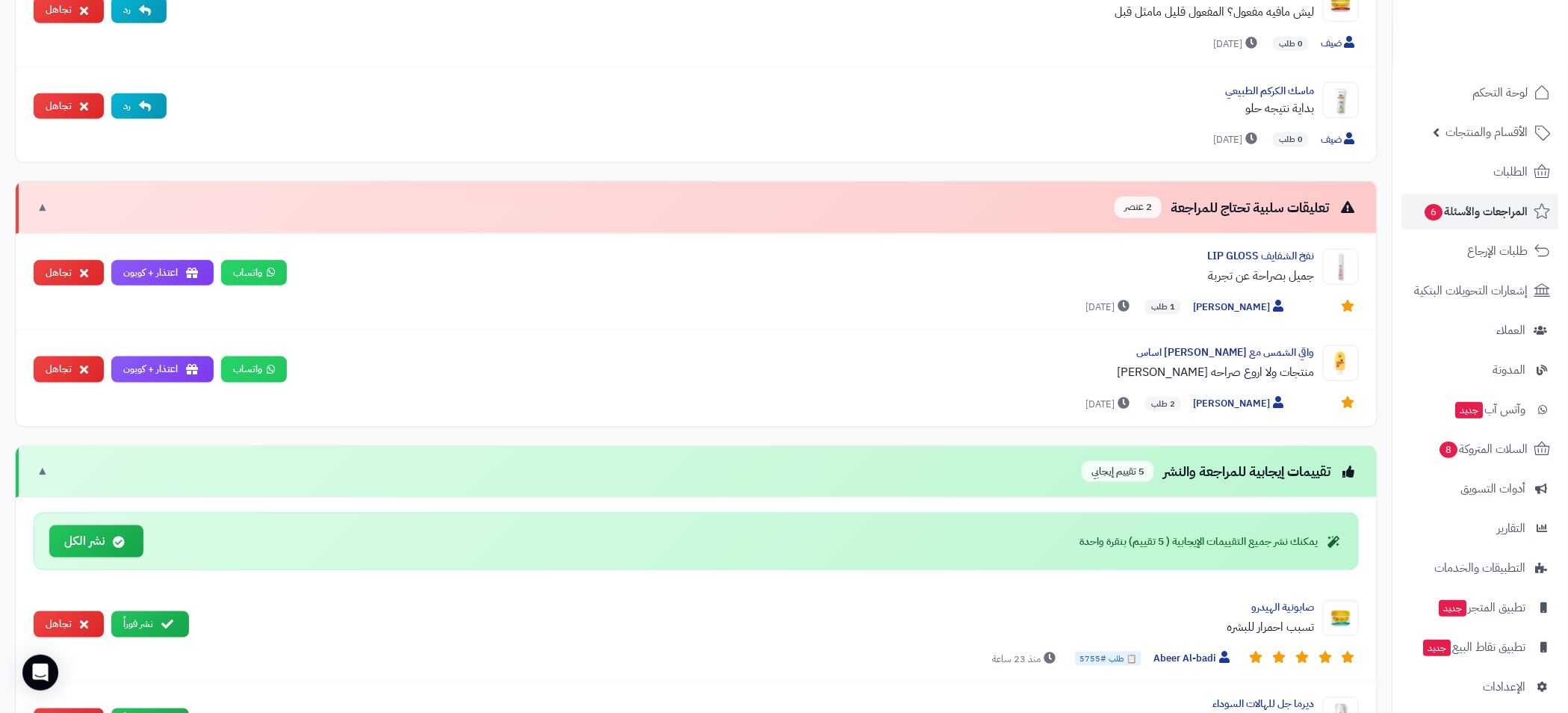
scroll to position [1192, 0]
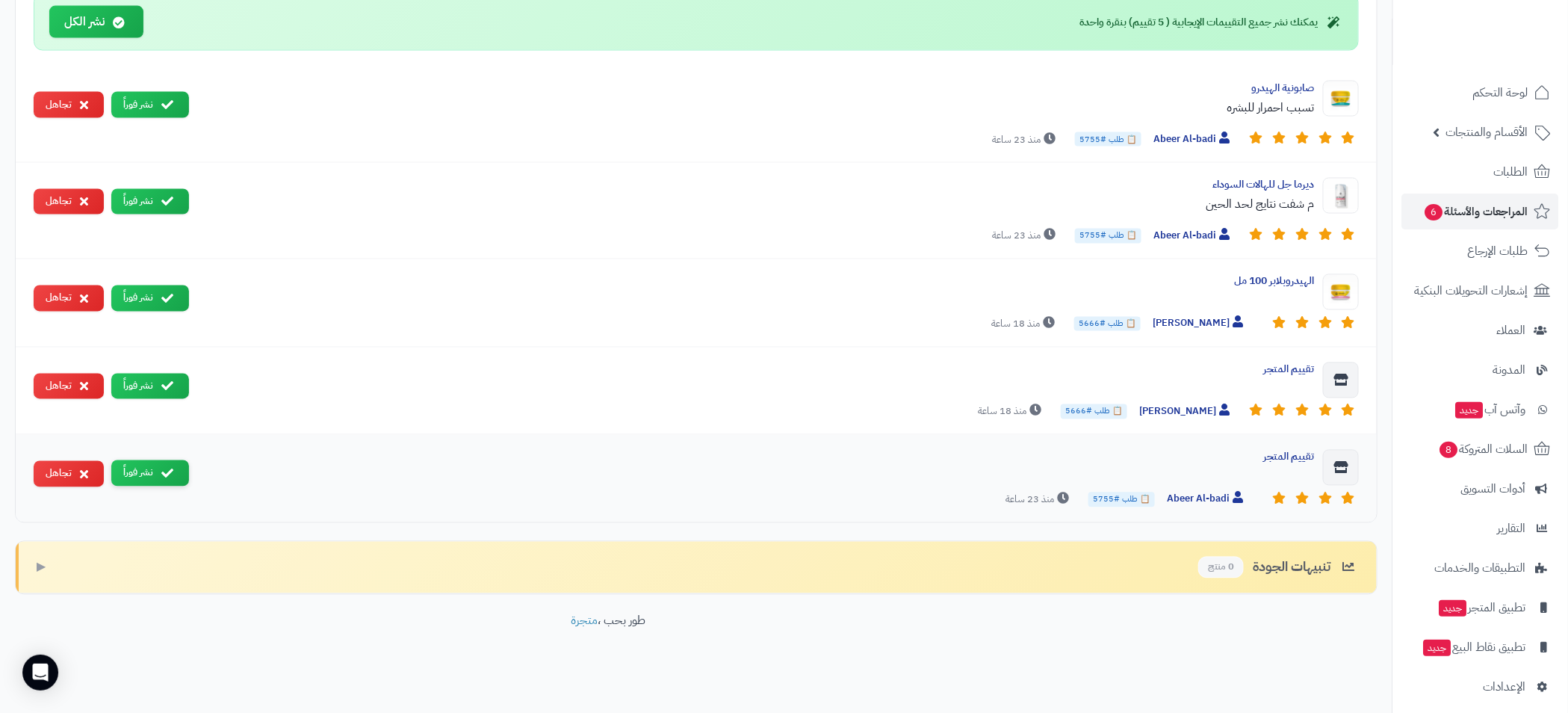
click at [171, 473] on icon at bounding box center [167, 473] width 12 height 12
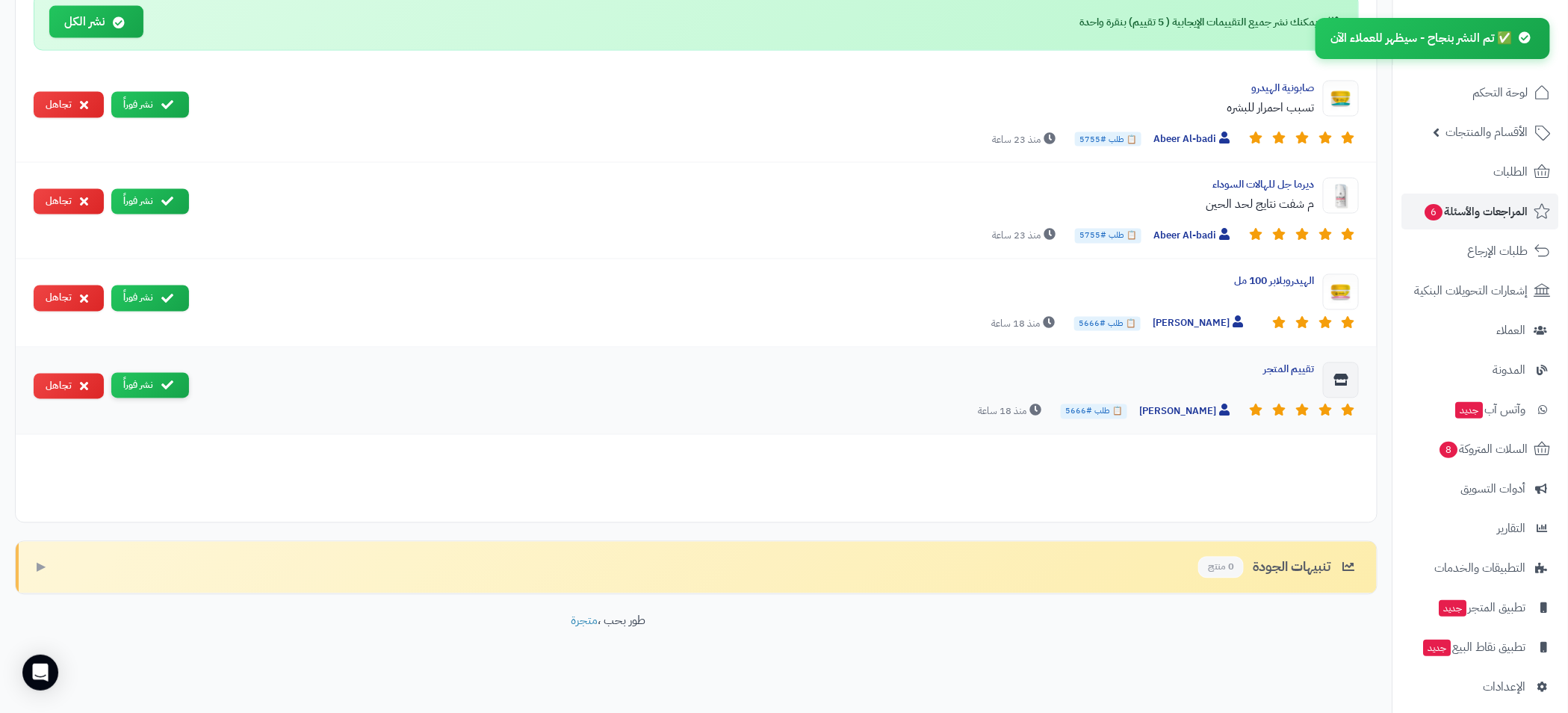
scroll to position [1105, 0]
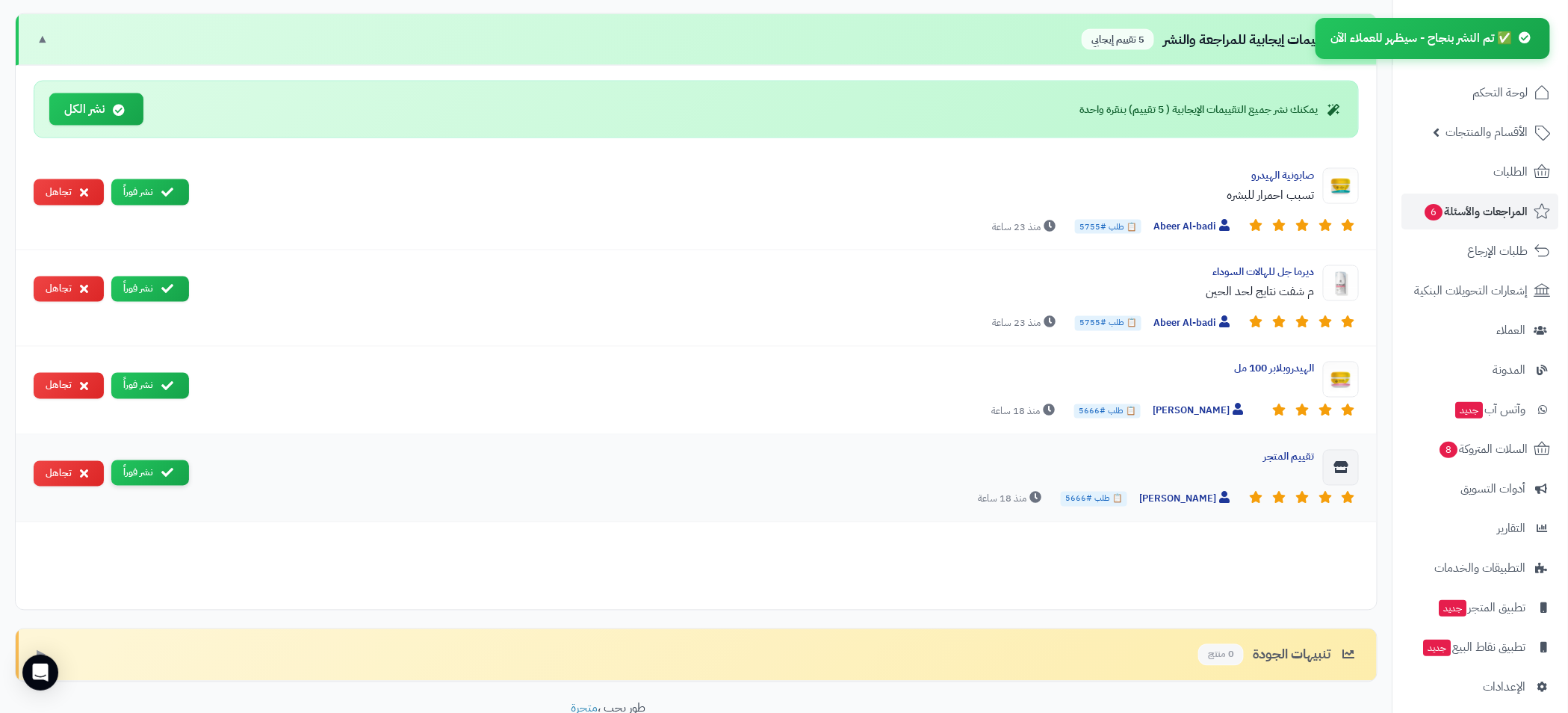
click at [164, 385] on icon at bounding box center [167, 386] width 12 height 12
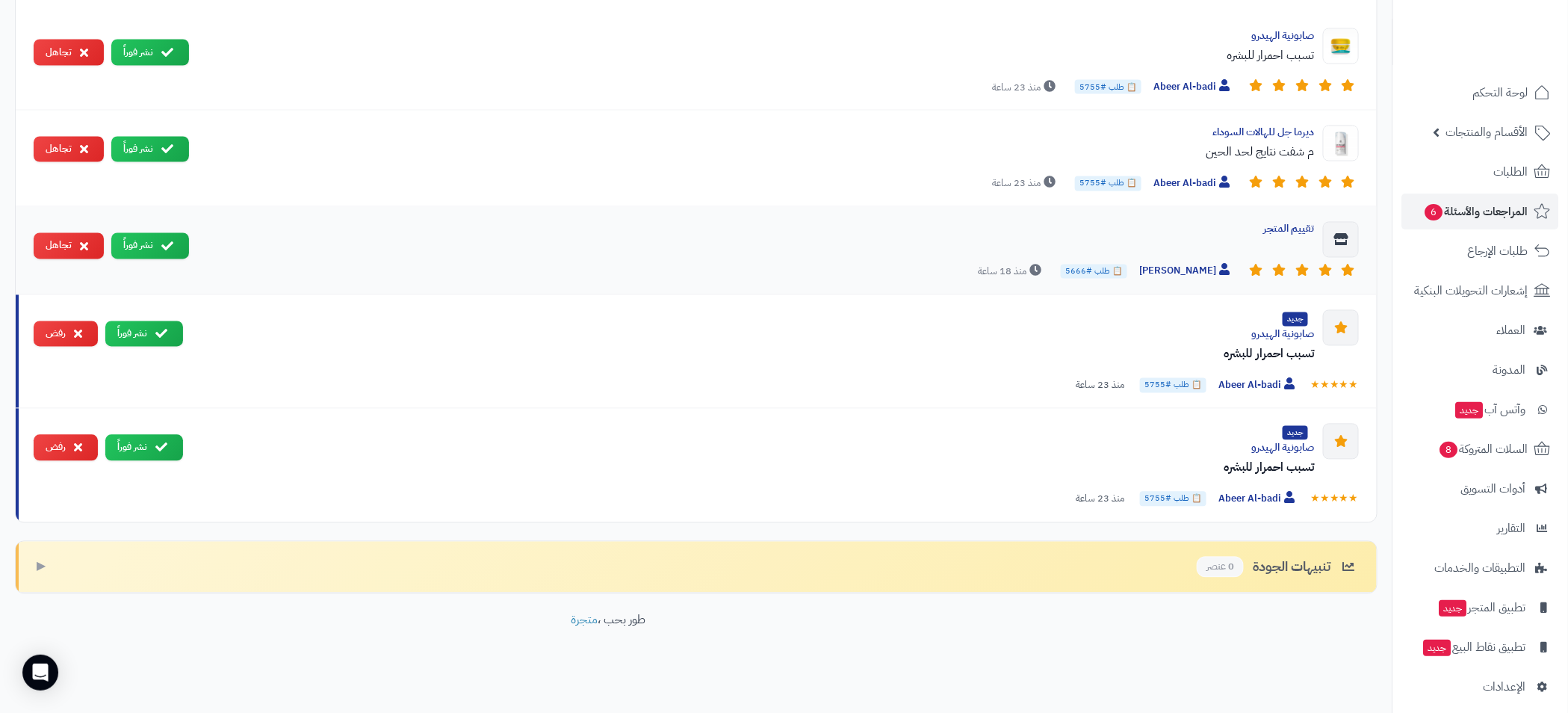
scroll to position [909, 0]
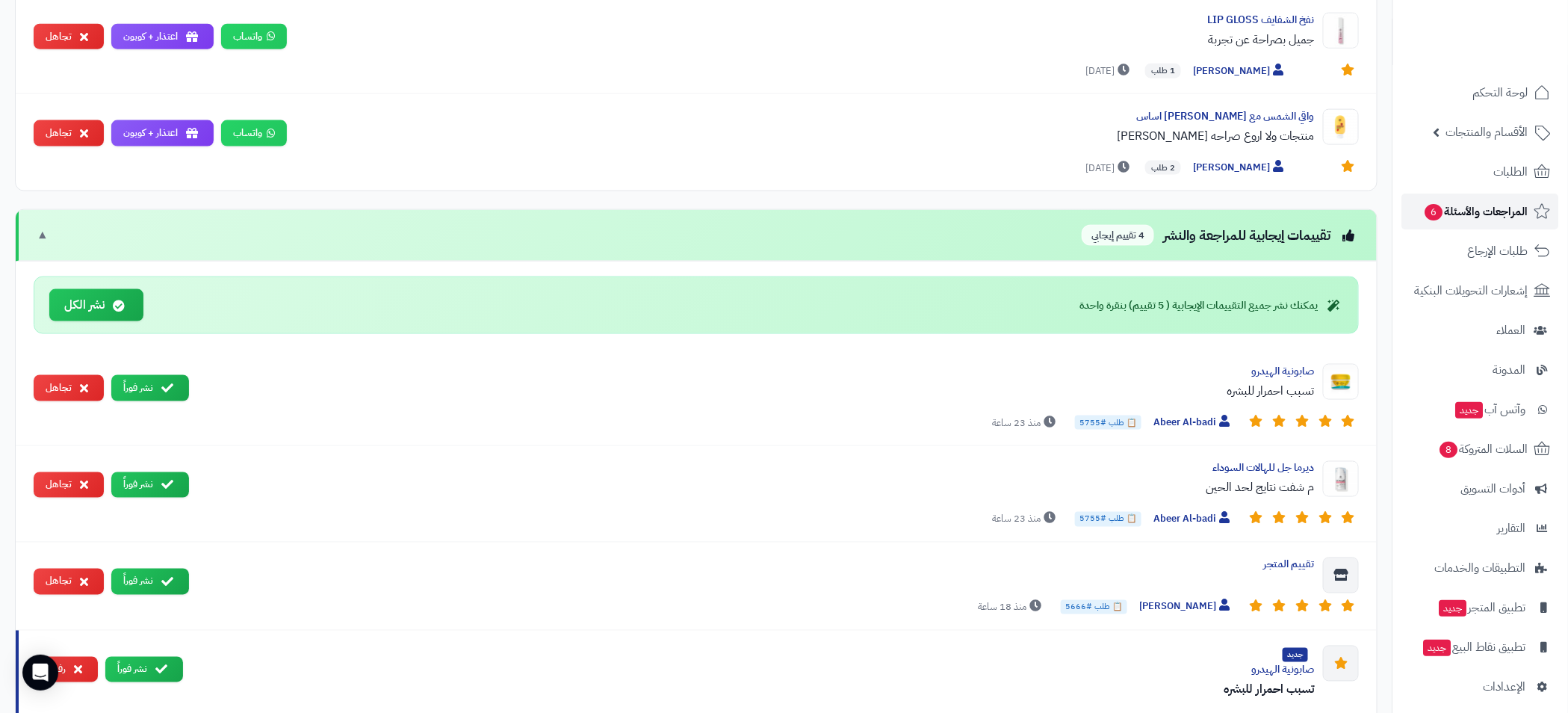
click at [1485, 202] on span "المراجعات والأسئلة 6" at bounding box center [1476, 211] width 105 height 21
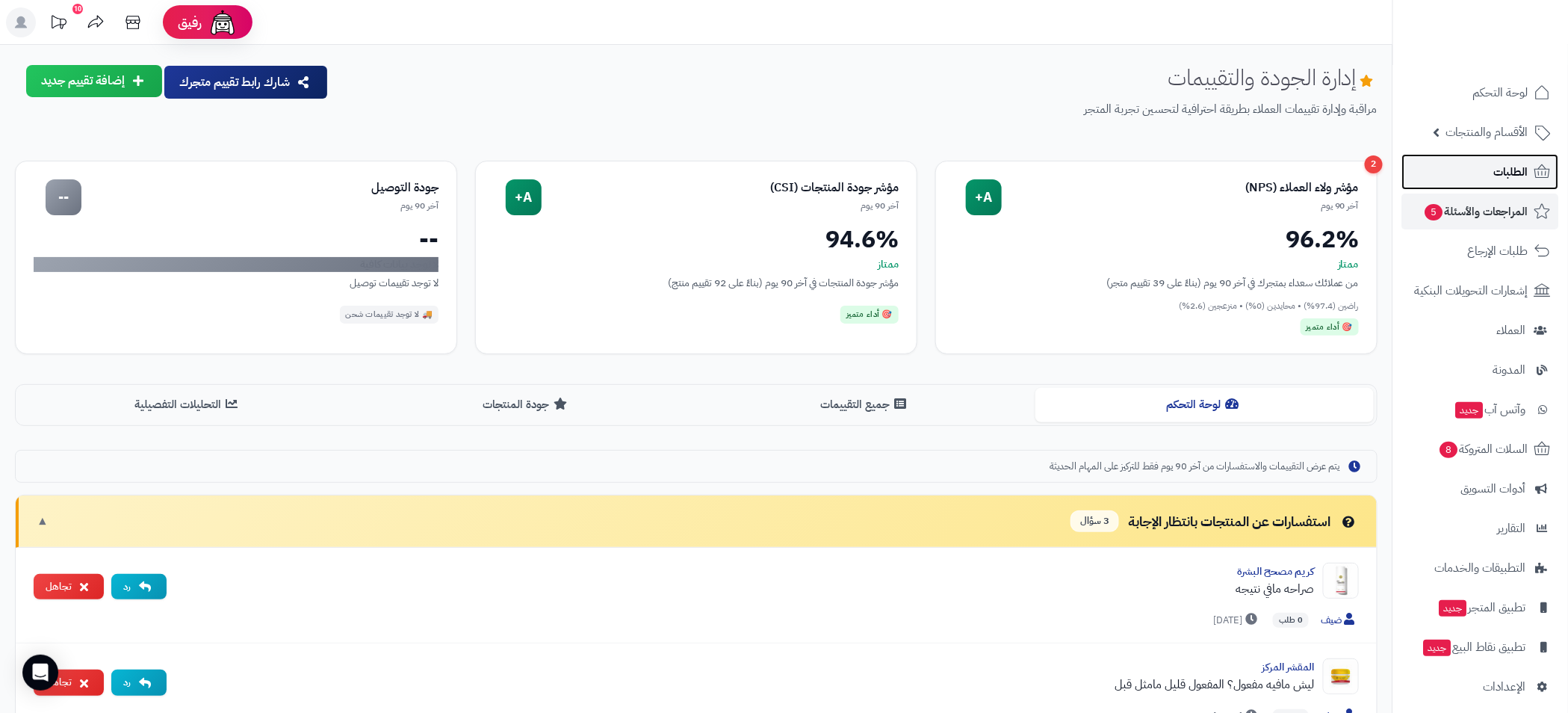
click at [1511, 170] on span "الطلبات" at bounding box center [1511, 172] width 35 height 21
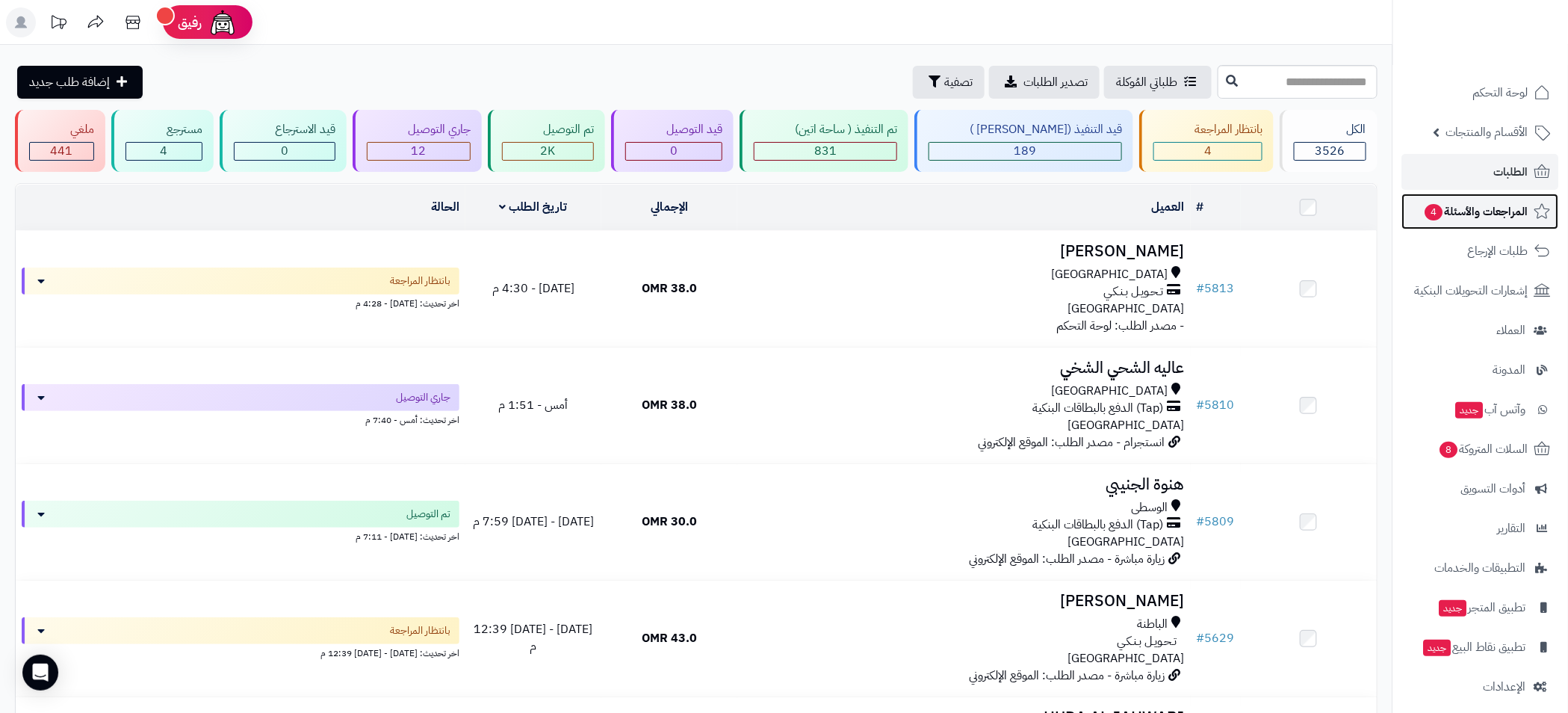
click at [1481, 213] on span "المراجعات والأسئلة 4" at bounding box center [1476, 211] width 105 height 21
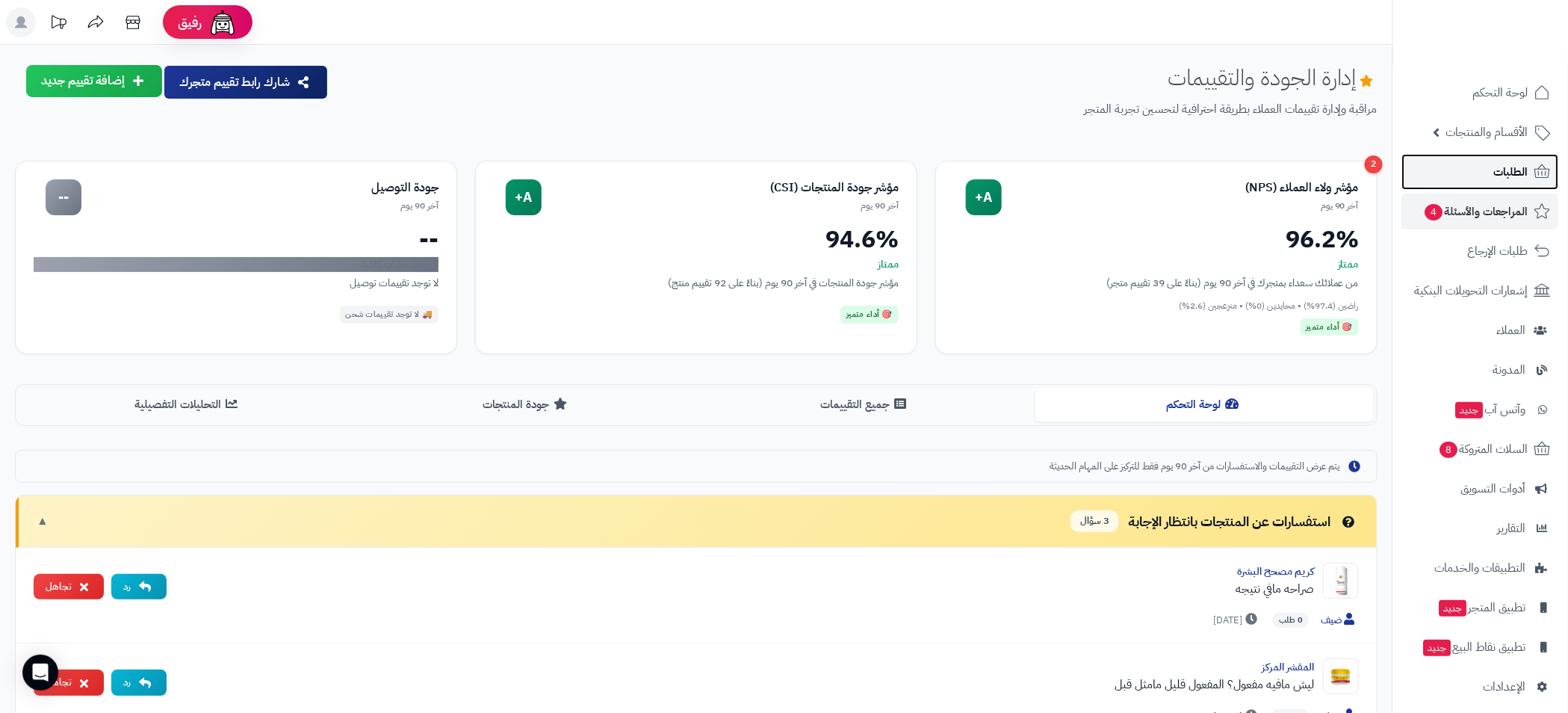
click at [1499, 165] on span "الطلبات" at bounding box center [1511, 172] width 35 height 21
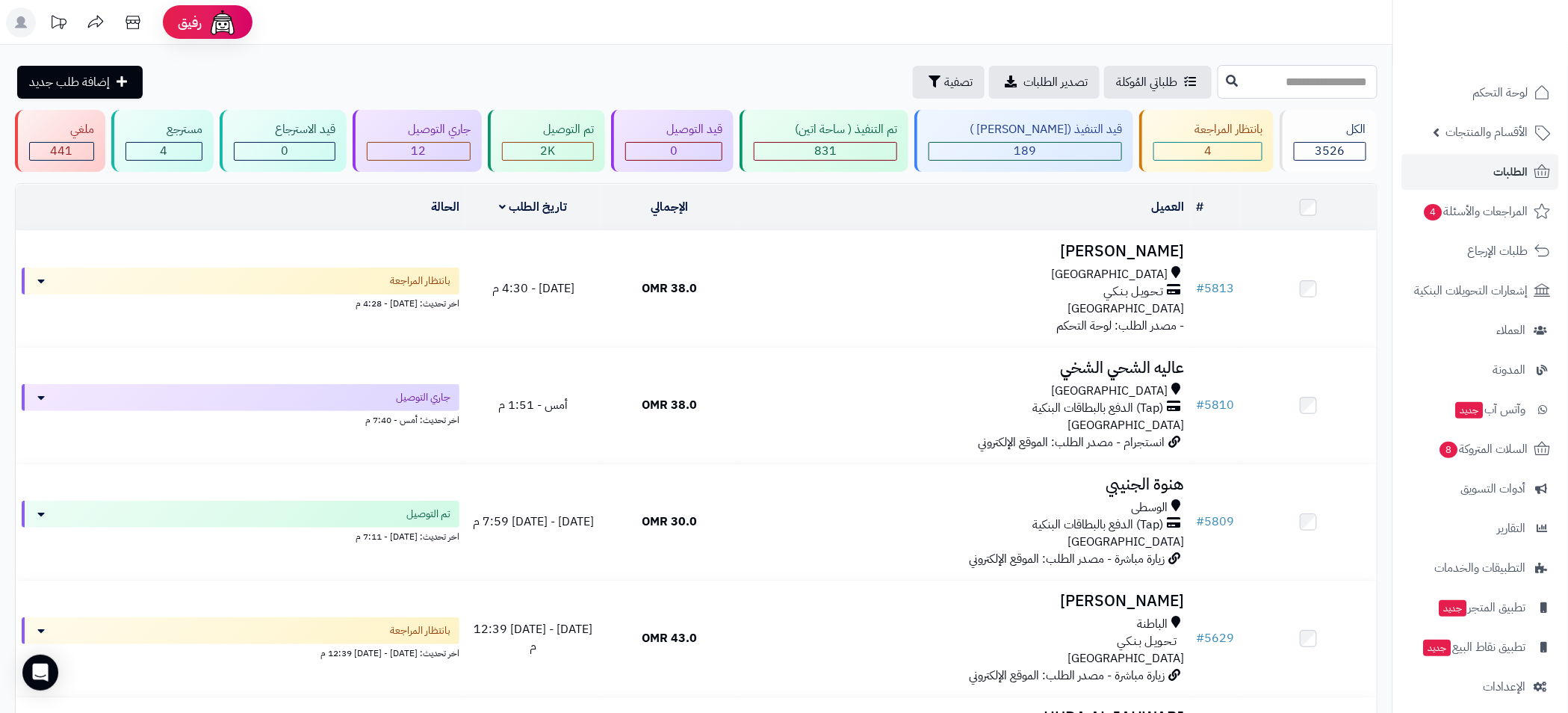
click at [1218, 77] on input "text" at bounding box center [1298, 82] width 160 height 34
paste input "****"
type input "****"
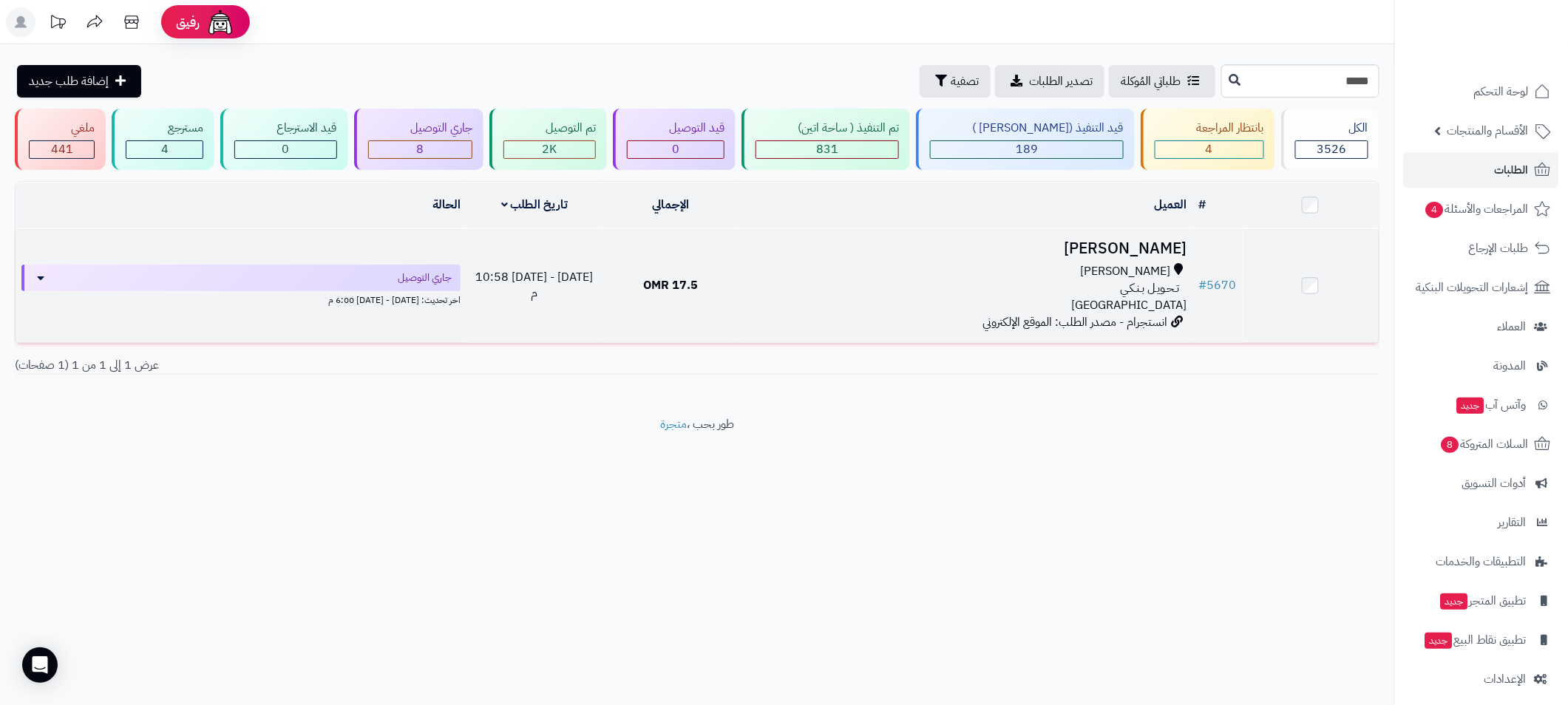
click at [816, 270] on div "[PERSON_NAME]" at bounding box center [966, 271] width 442 height 17
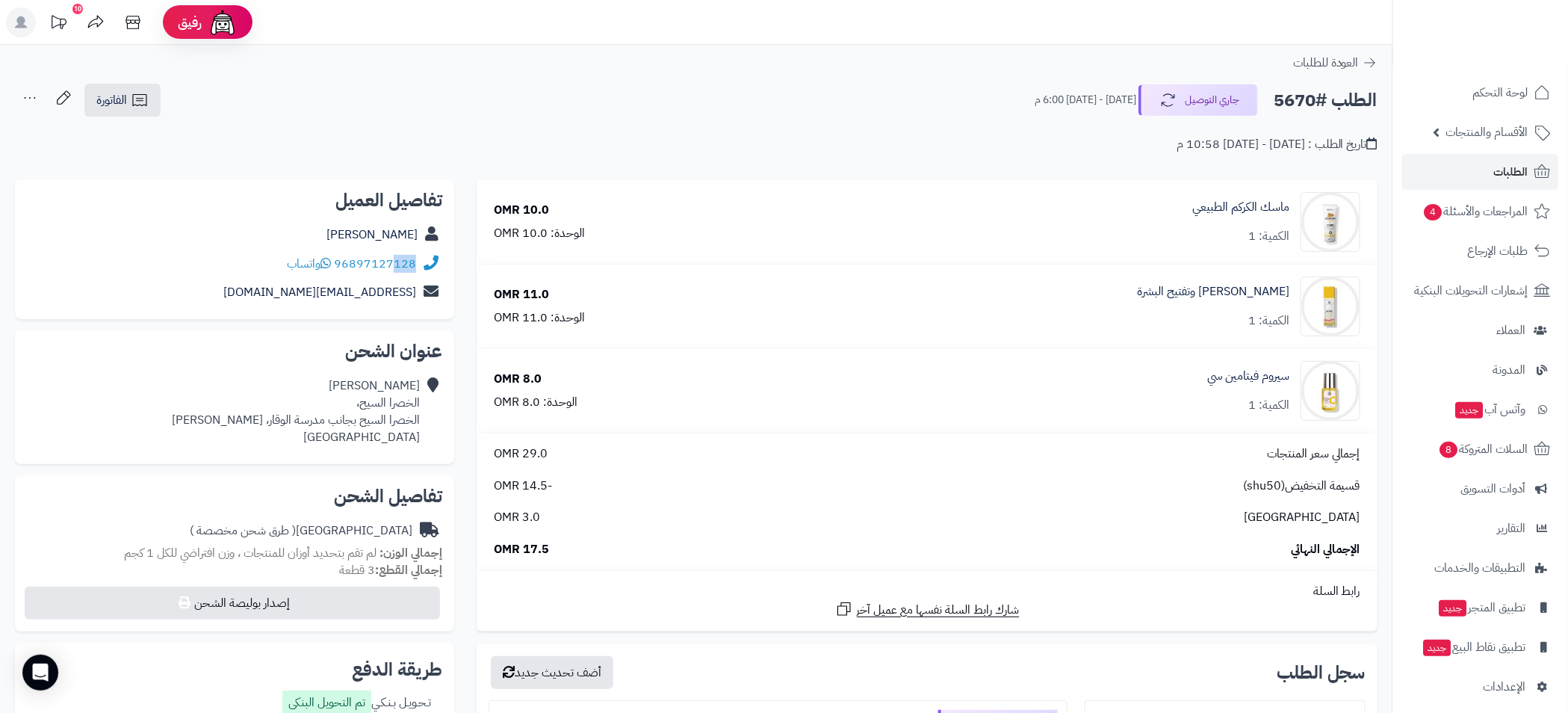
drag, startPoint x: 415, startPoint y: 269, endPoint x: 393, endPoint y: 269, distance: 22.0
click at [393, 269] on div "96897127128 واتساب" at bounding box center [234, 265] width 415 height 29
click at [413, 276] on div "96897127128 واتساب" at bounding box center [234, 265] width 415 height 29
drag, startPoint x: 402, startPoint y: 264, endPoint x: 372, endPoint y: 264, distance: 30.0
click at [372, 264] on div "96897127128 واتساب" at bounding box center [234, 265] width 415 height 29
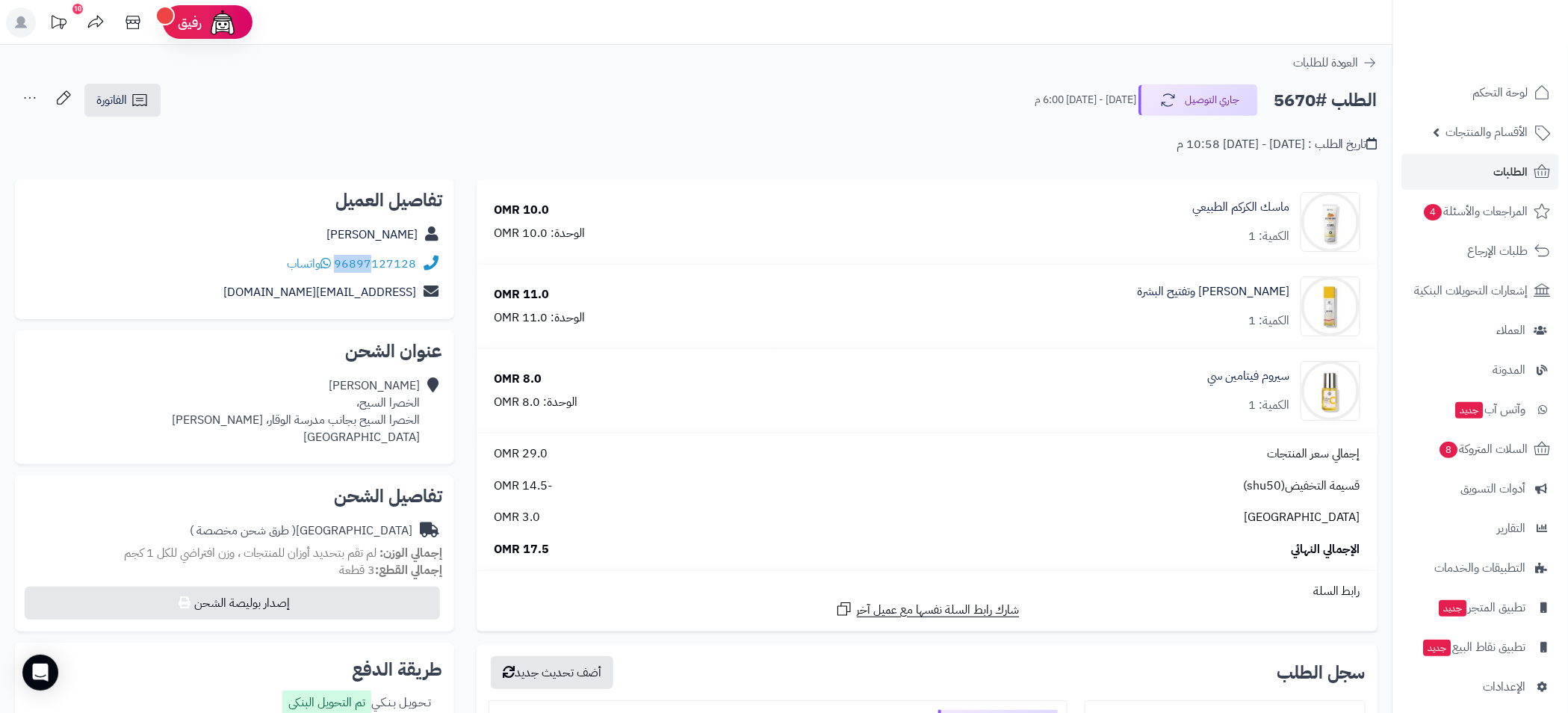
click at [364, 274] on div "96897127128 واتساب" at bounding box center [234, 265] width 415 height 29
drag, startPoint x: 407, startPoint y: 271, endPoint x: 397, endPoint y: 271, distance: 10.0
click at [397, 271] on div "96897127128 واتساب" at bounding box center [234, 265] width 415 height 29
click at [367, 273] on div "96897127128 واتساب" at bounding box center [234, 265] width 415 height 29
drag, startPoint x: 415, startPoint y: 260, endPoint x: 356, endPoint y: 266, distance: 59.3
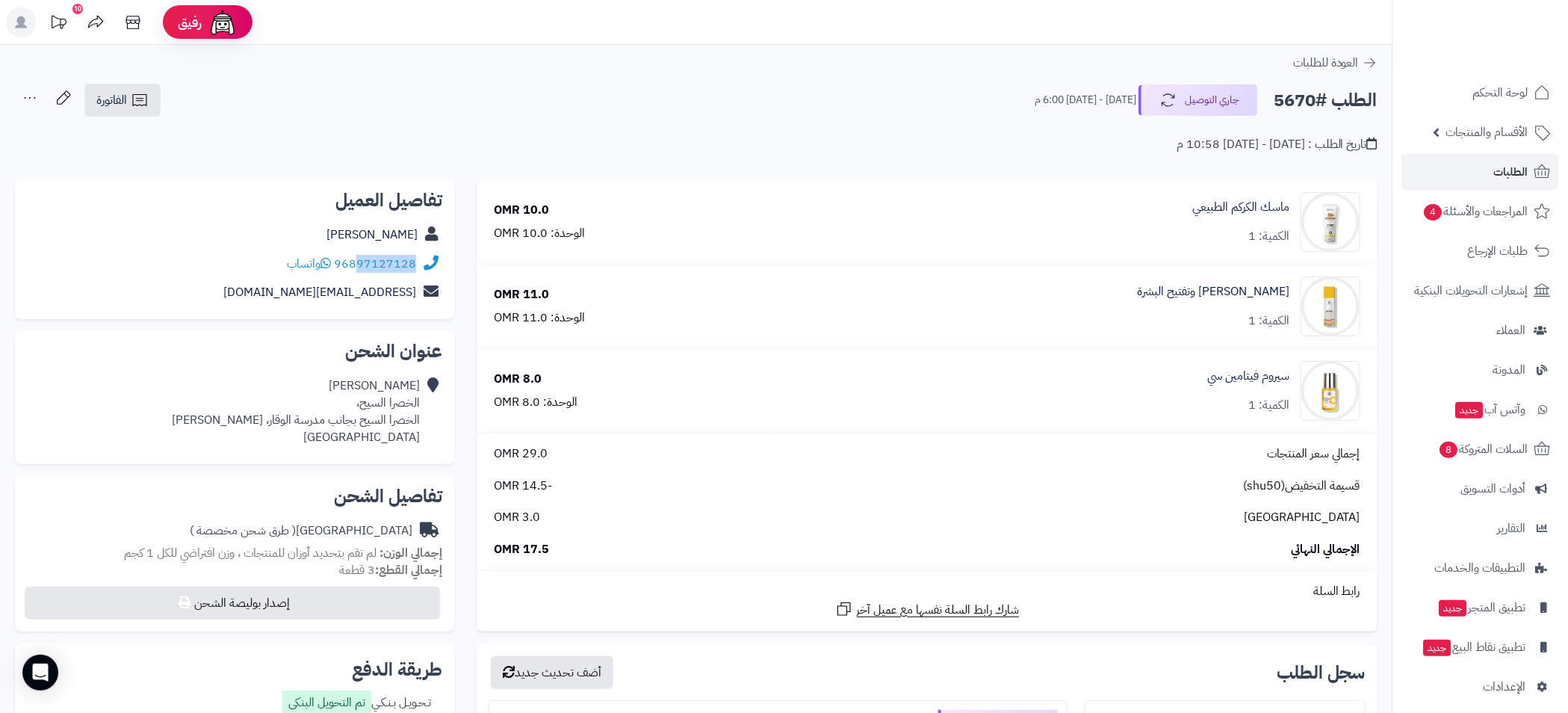
click at [356, 266] on div "96897127128 واتساب" at bounding box center [234, 265] width 415 height 29
copy link "97127128"
click at [1304, 102] on h2 "الطلب #5670" at bounding box center [1325, 101] width 104 height 31
copy h2 "5670"
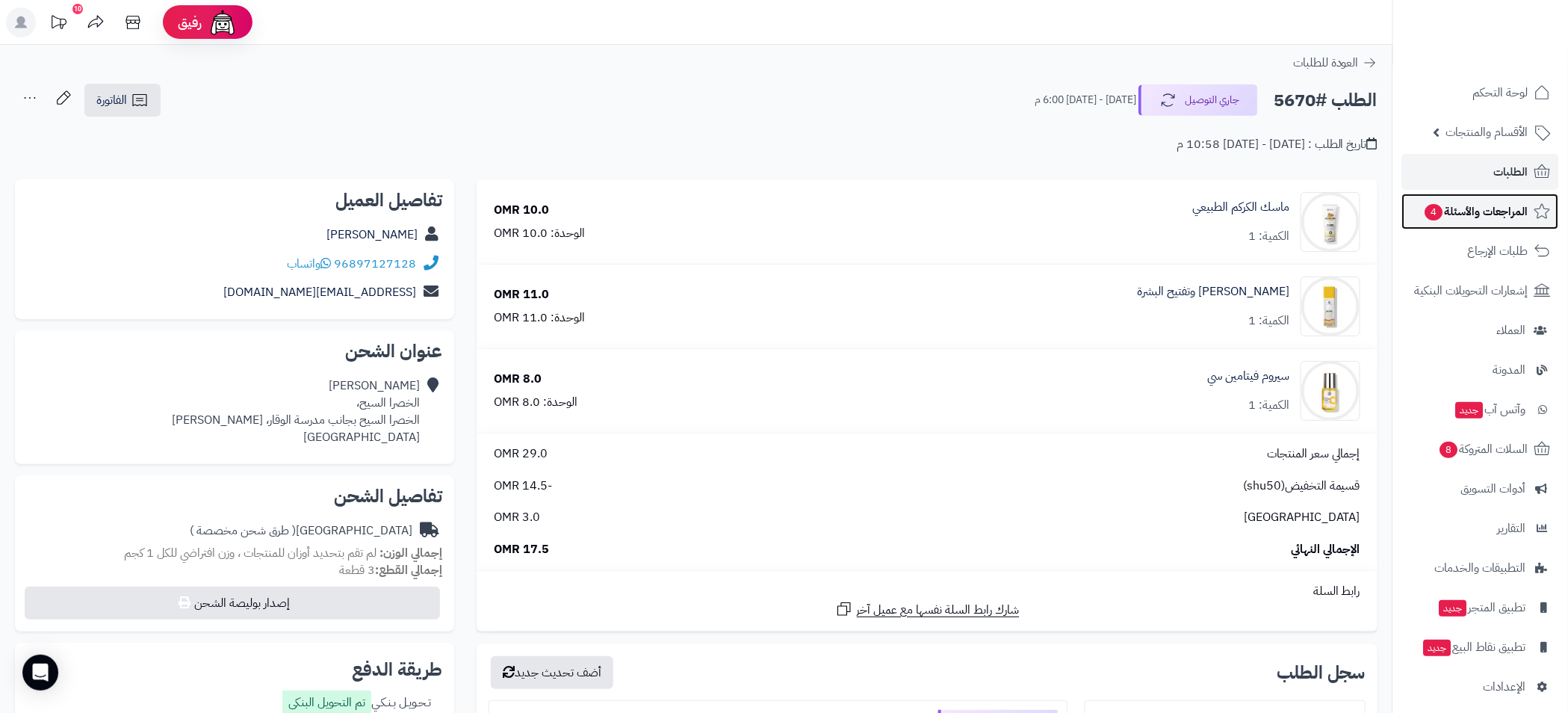
click at [1516, 214] on span "المراجعات والأسئلة 4" at bounding box center [1476, 211] width 105 height 21
